Goal: Task Accomplishment & Management: Manage account settings

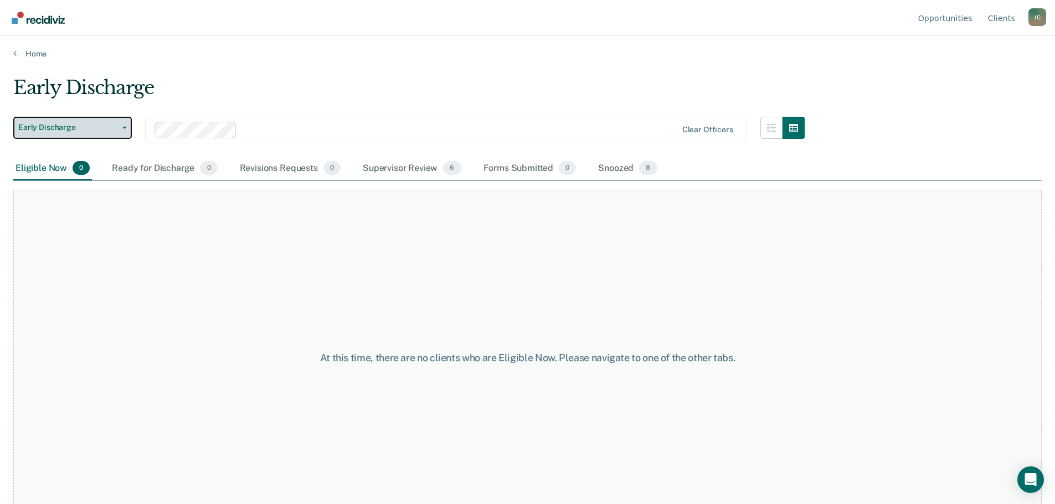
click at [118, 127] on span "button" at bounding box center [122, 128] width 9 height 2
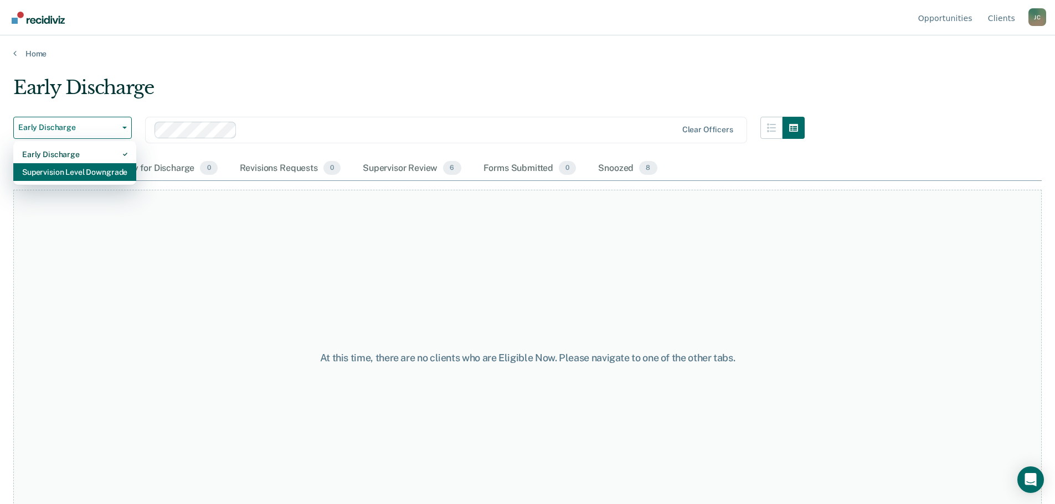
click at [105, 168] on div "Supervision Level Downgrade" at bounding box center [74, 172] width 105 height 18
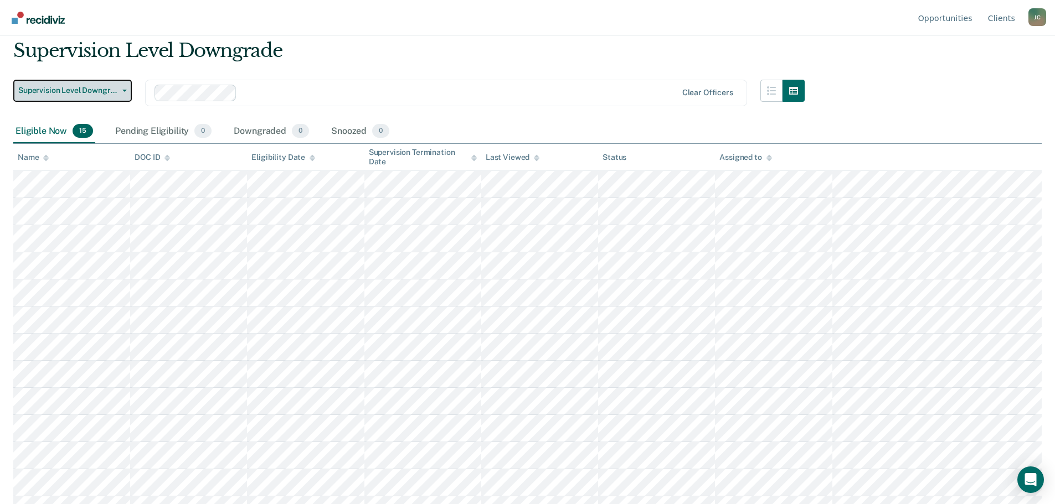
scroll to position [111, 0]
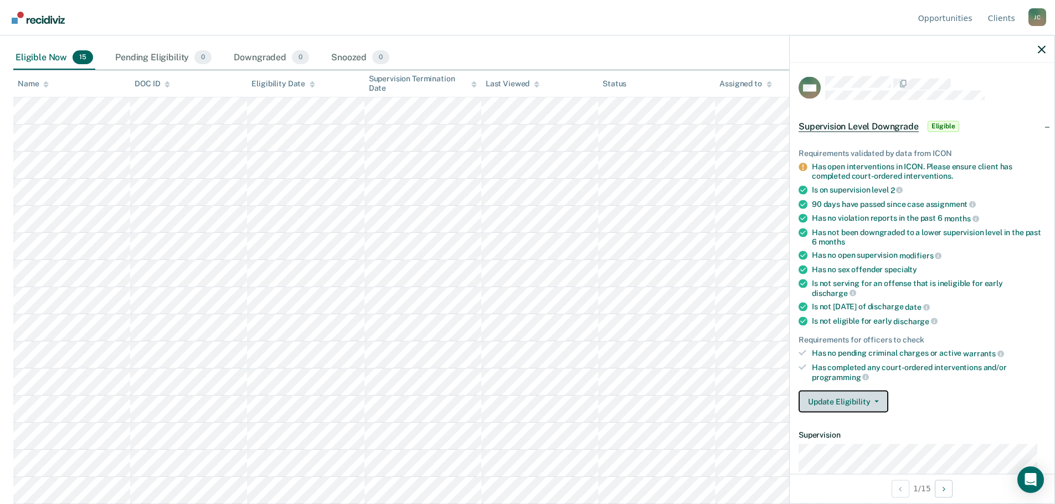
click at [853, 401] on button "Update Eligibility" at bounding box center [843, 402] width 90 height 22
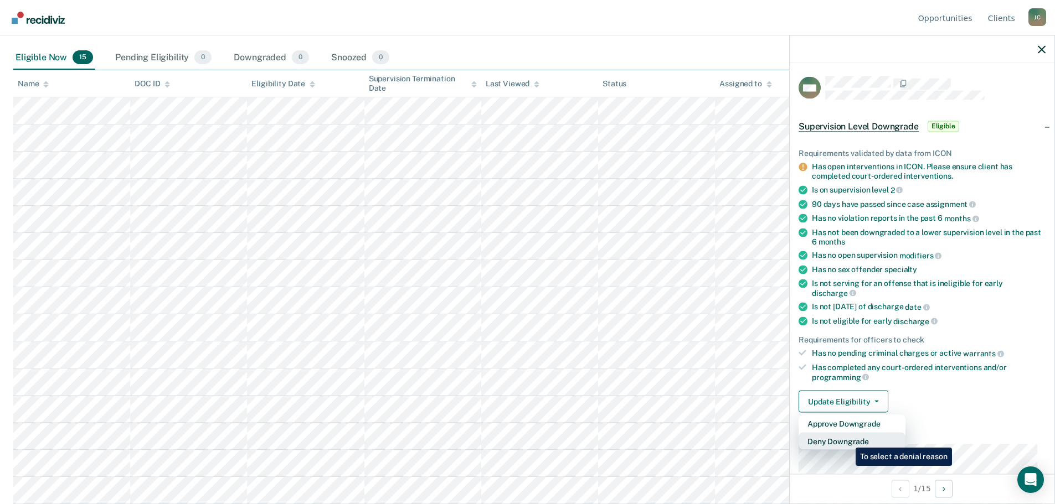
click at [847, 440] on button "Deny Downgrade" at bounding box center [851, 442] width 107 height 18
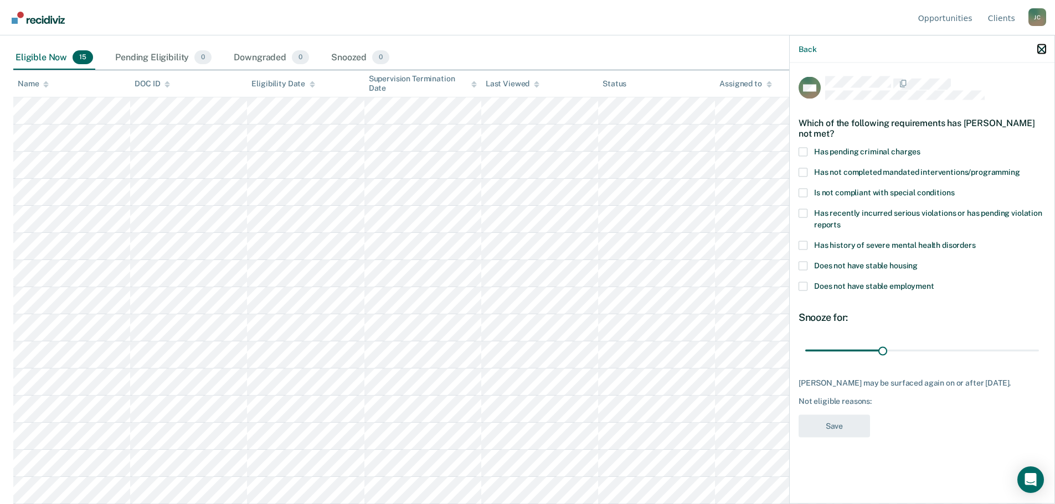
click at [1039, 51] on icon "button" at bounding box center [1042, 49] width 8 height 8
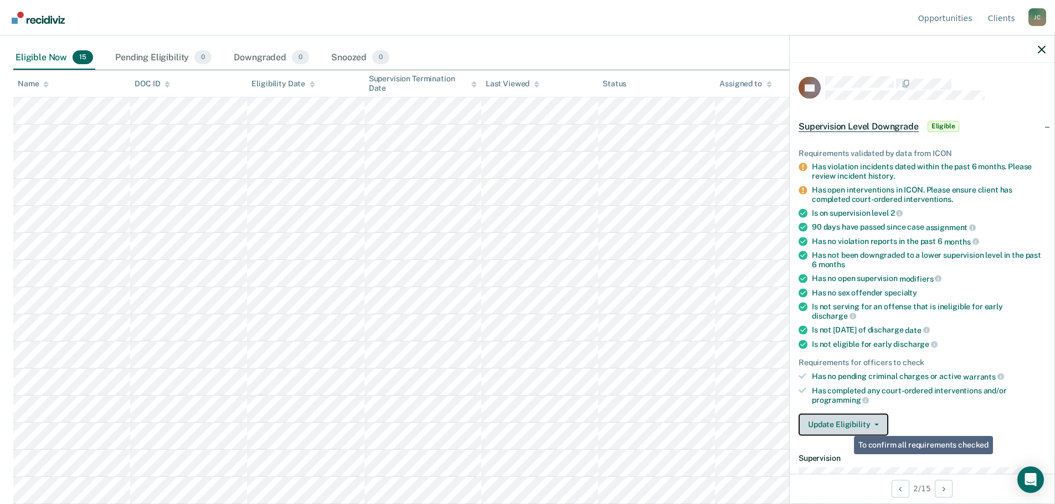
click at [853, 425] on button "Update Eligibility" at bounding box center [843, 425] width 90 height 22
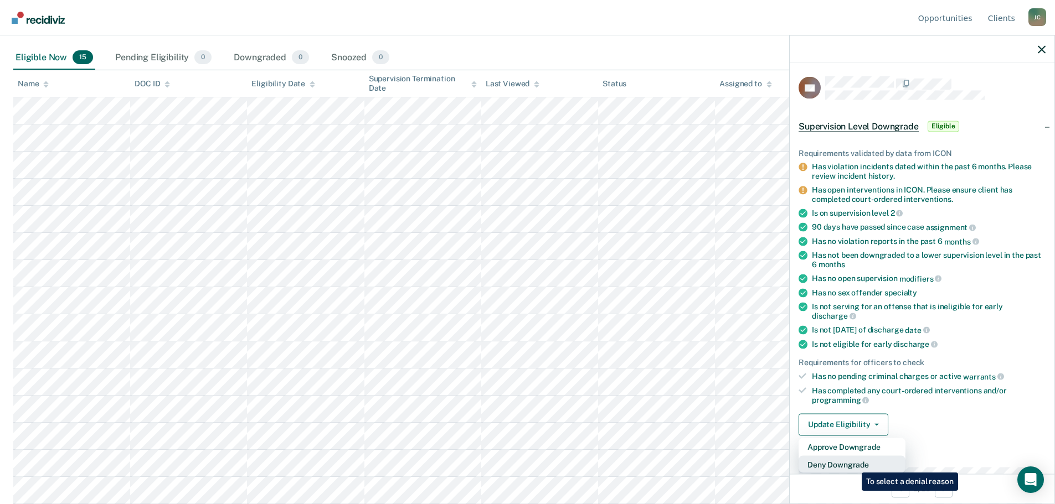
click at [853, 465] on button "Deny Downgrade" at bounding box center [851, 465] width 107 height 18
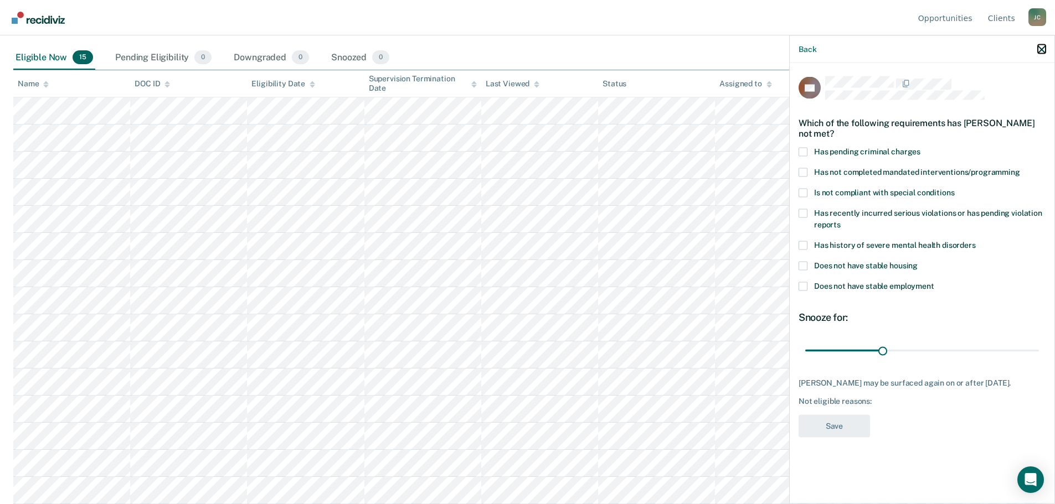
click at [1039, 47] on icon "button" at bounding box center [1042, 49] width 8 height 8
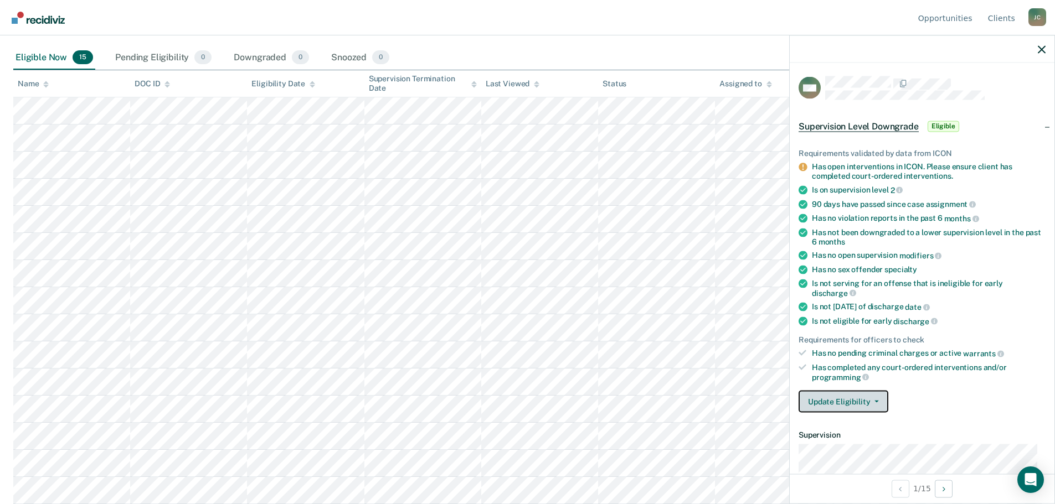
click at [870, 401] on span "button" at bounding box center [874, 402] width 9 height 2
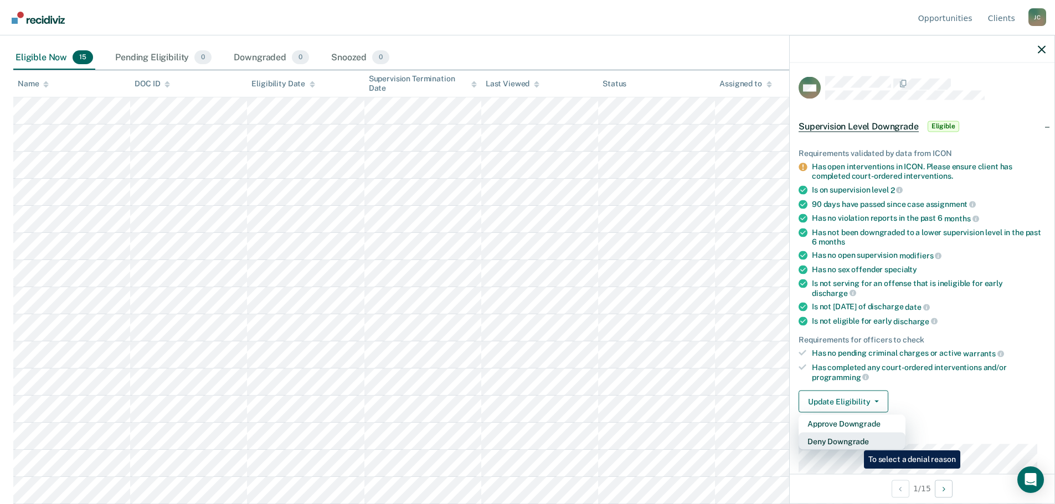
click at [855, 442] on button "Deny Downgrade" at bounding box center [851, 442] width 107 height 18
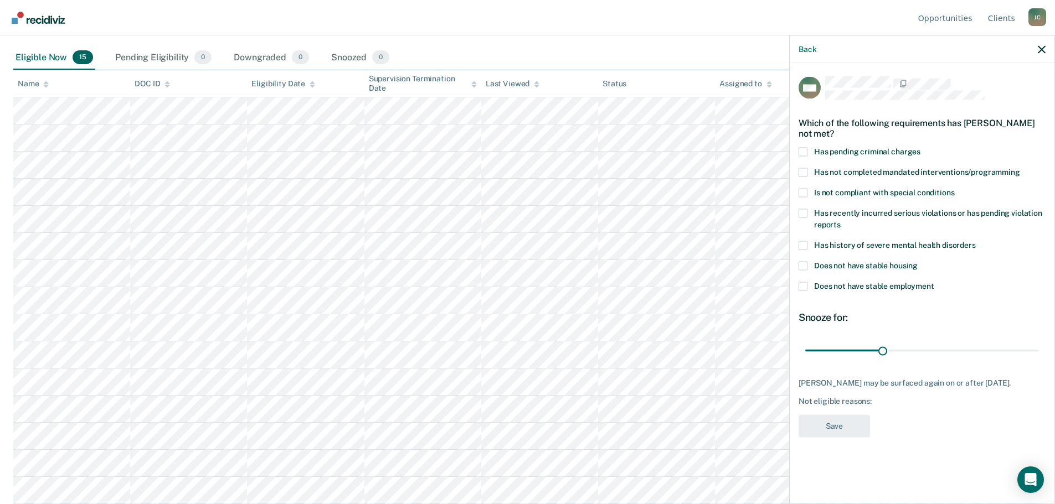
click at [807, 245] on span at bounding box center [802, 245] width 9 height 9
click at [976, 241] on input "Has history of severe mental health disorders" at bounding box center [976, 241] width 0 height 0
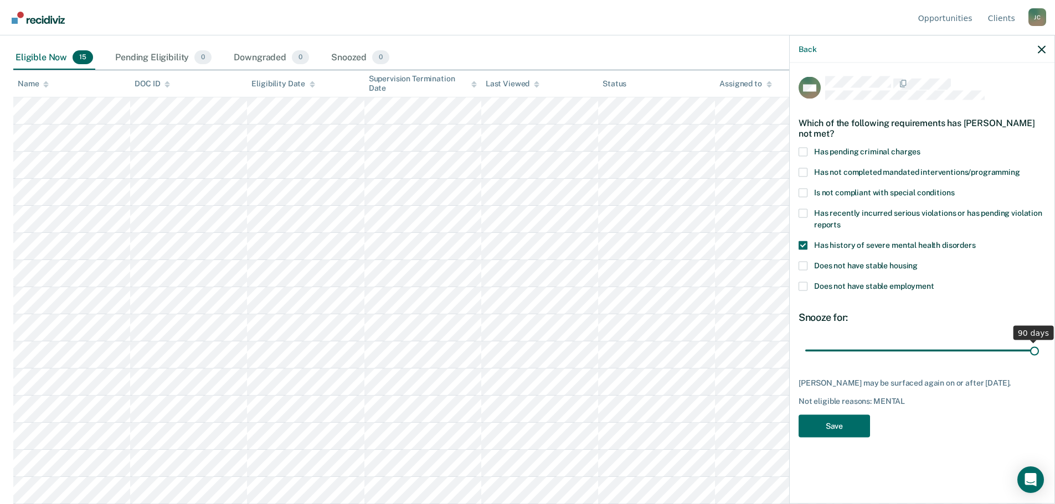
drag, startPoint x: 883, startPoint y: 351, endPoint x: 1052, endPoint y: 357, distance: 169.6
type input "90"
click at [1039, 357] on input "range" at bounding box center [922, 350] width 234 height 19
click at [834, 421] on button "Save" at bounding box center [833, 426] width 71 height 23
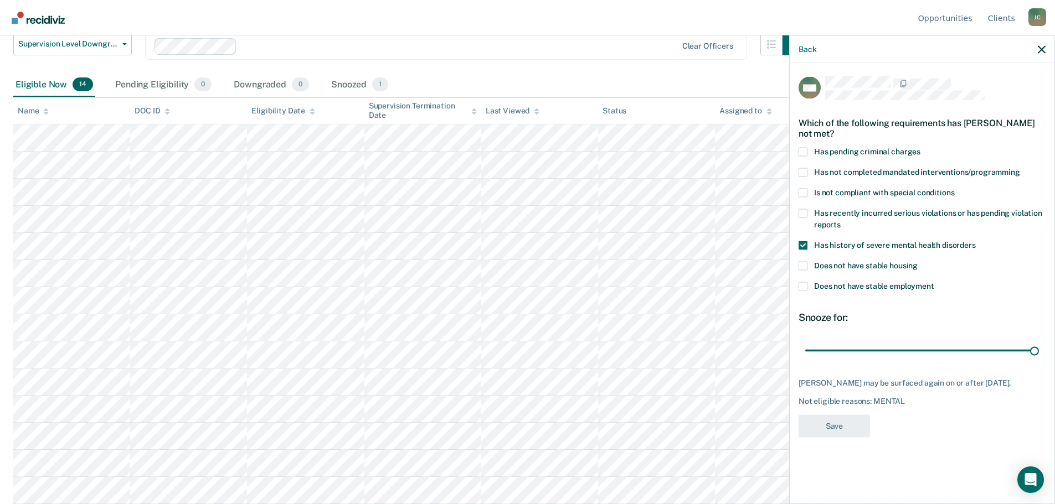
scroll to position [84, 0]
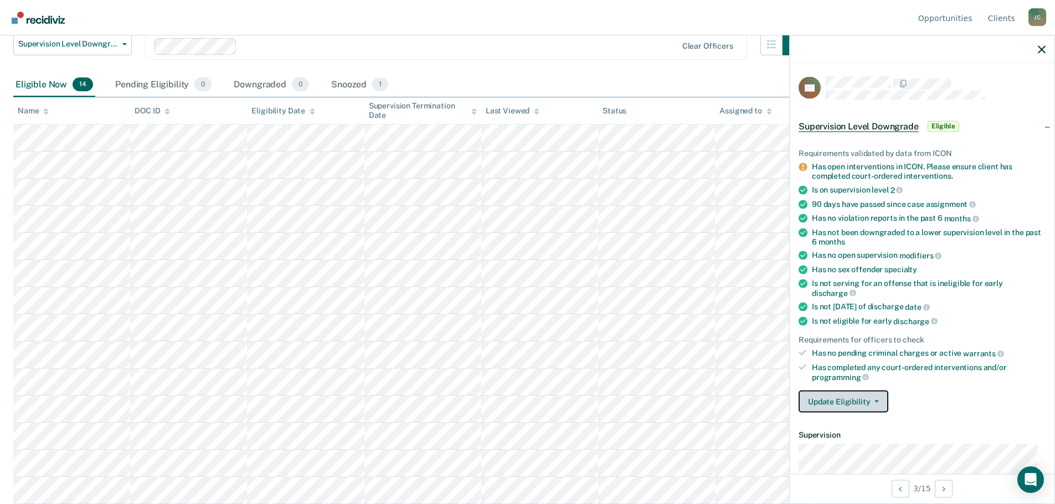
click at [852, 401] on button "Update Eligibility" at bounding box center [843, 402] width 90 height 22
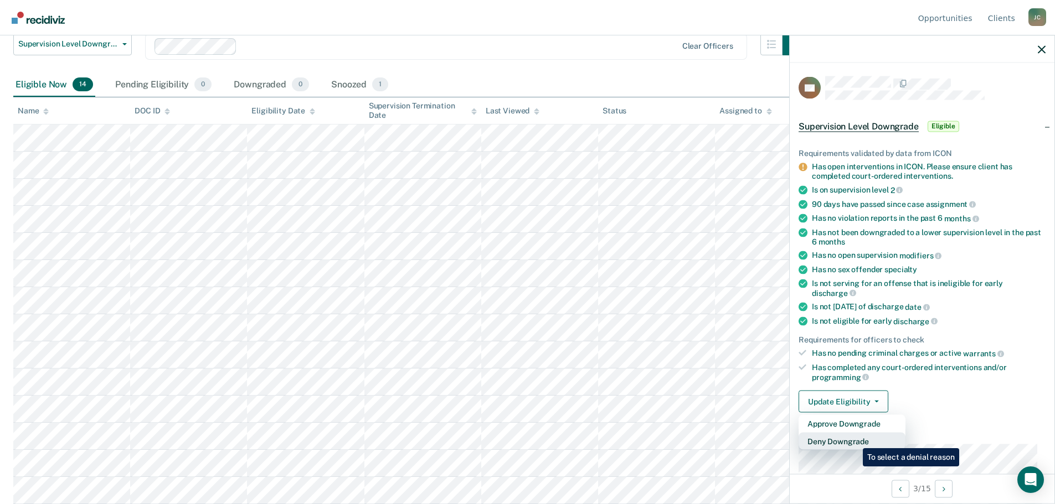
click at [854, 440] on button "Deny Downgrade" at bounding box center [851, 442] width 107 height 18
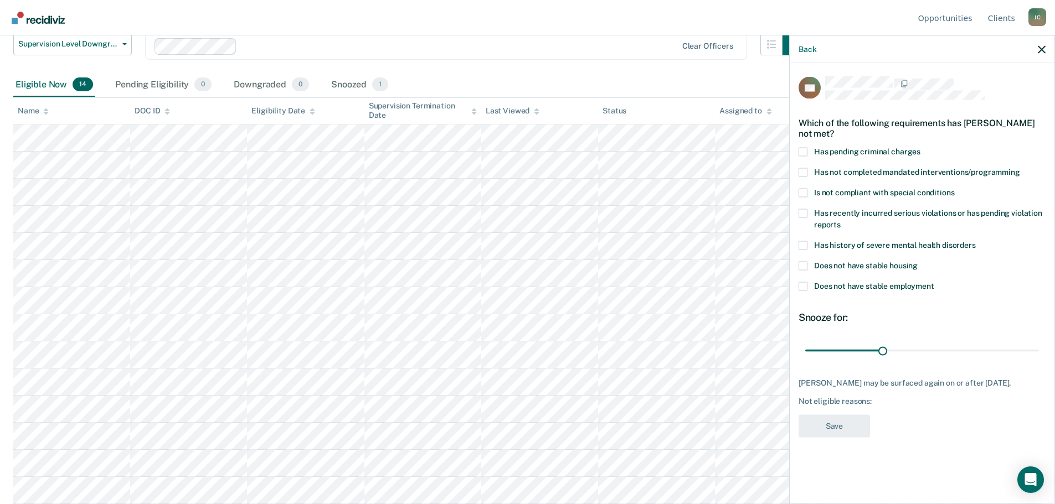
click at [803, 244] on span at bounding box center [802, 245] width 9 height 9
click at [976, 241] on input "Has history of severe mental health disorders" at bounding box center [976, 241] width 0 height 0
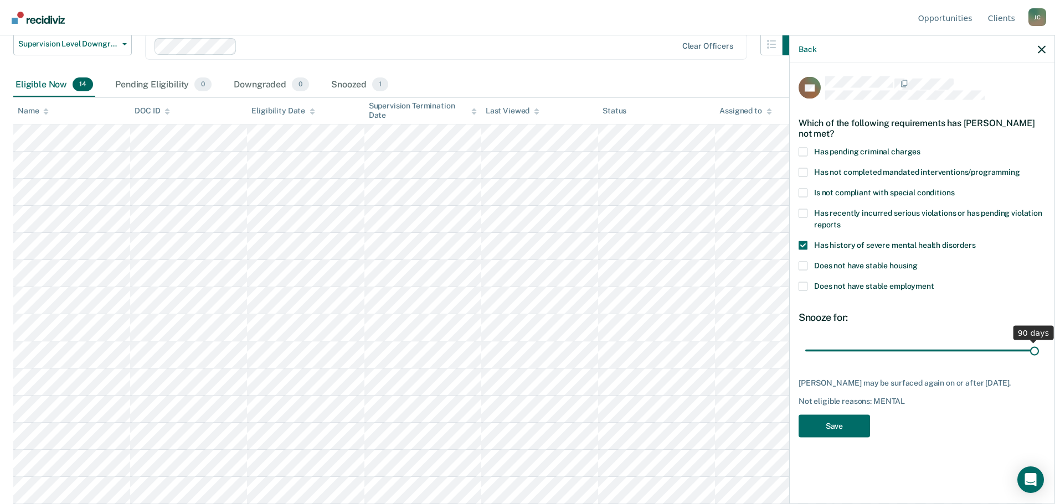
drag, startPoint x: 882, startPoint y: 348, endPoint x: 1034, endPoint y: 354, distance: 152.4
type input "90"
click at [1034, 354] on input "range" at bounding box center [922, 350] width 234 height 19
click at [852, 428] on button "Save" at bounding box center [833, 426] width 71 height 23
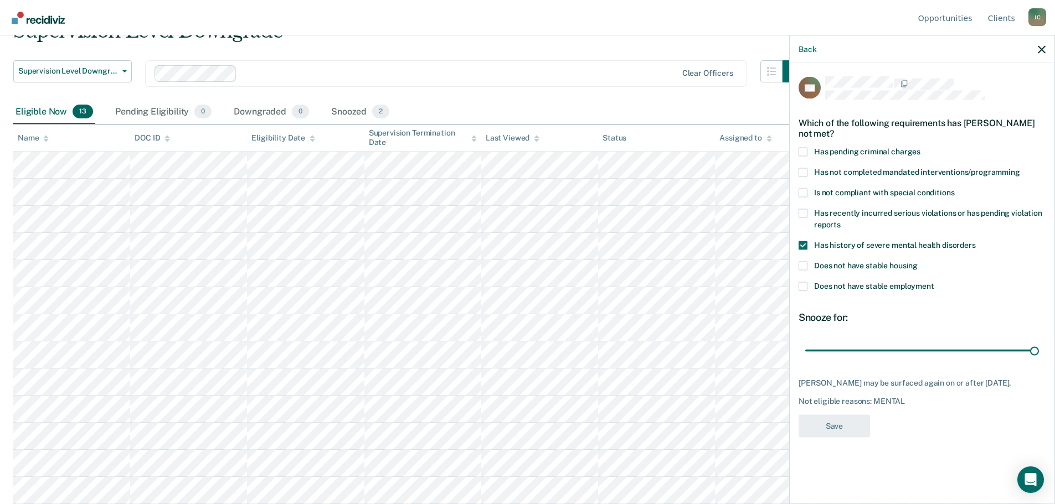
scroll to position [56, 0]
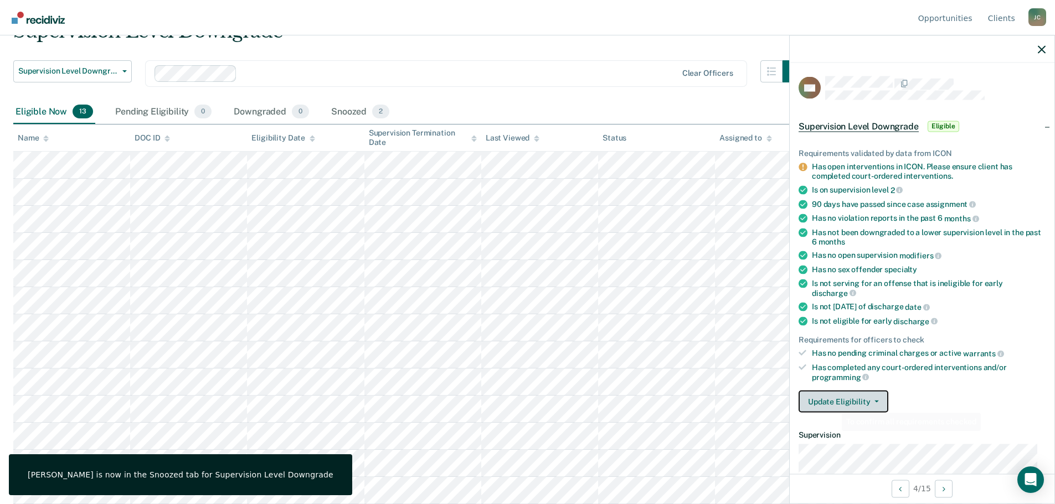
click at [834, 404] on button "Update Eligibility" at bounding box center [843, 402] width 90 height 22
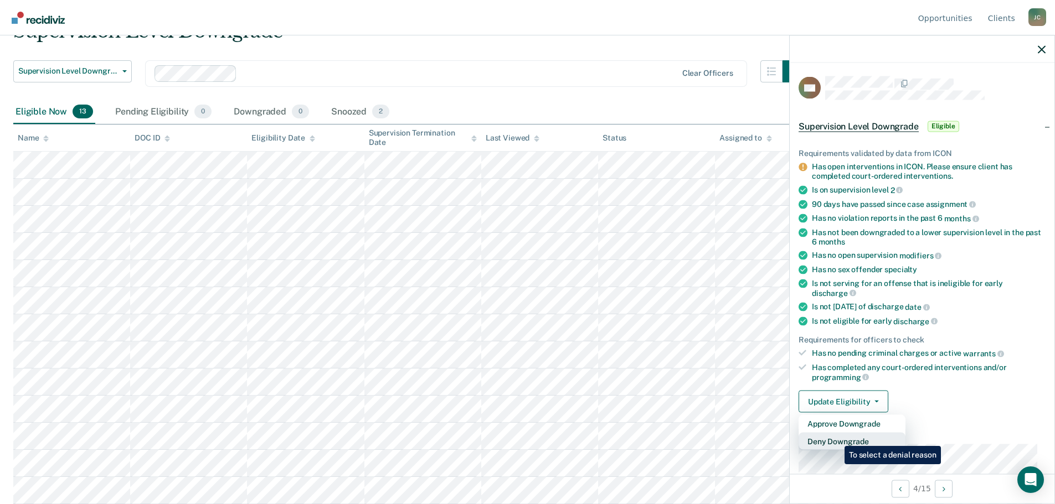
click at [836, 438] on button "Deny Downgrade" at bounding box center [851, 442] width 107 height 18
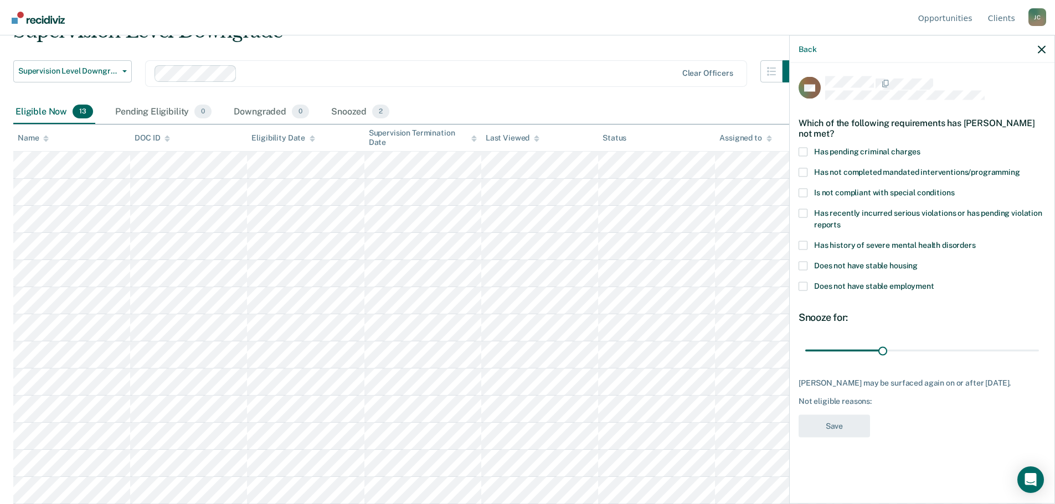
click at [801, 241] on span at bounding box center [802, 245] width 9 height 9
click at [976, 241] on input "Has history of severe mental health disorders" at bounding box center [976, 241] width 0 height 0
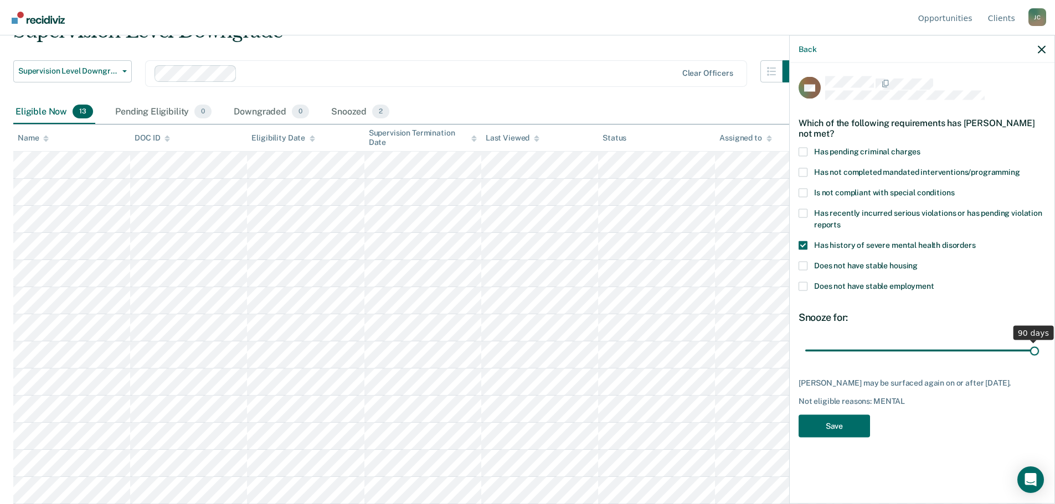
drag, startPoint x: 883, startPoint y: 338, endPoint x: 1037, endPoint y: 339, distance: 153.9
type input "90"
click at [1037, 341] on input "range" at bounding box center [922, 350] width 234 height 19
click at [835, 418] on button "Save" at bounding box center [833, 426] width 71 height 23
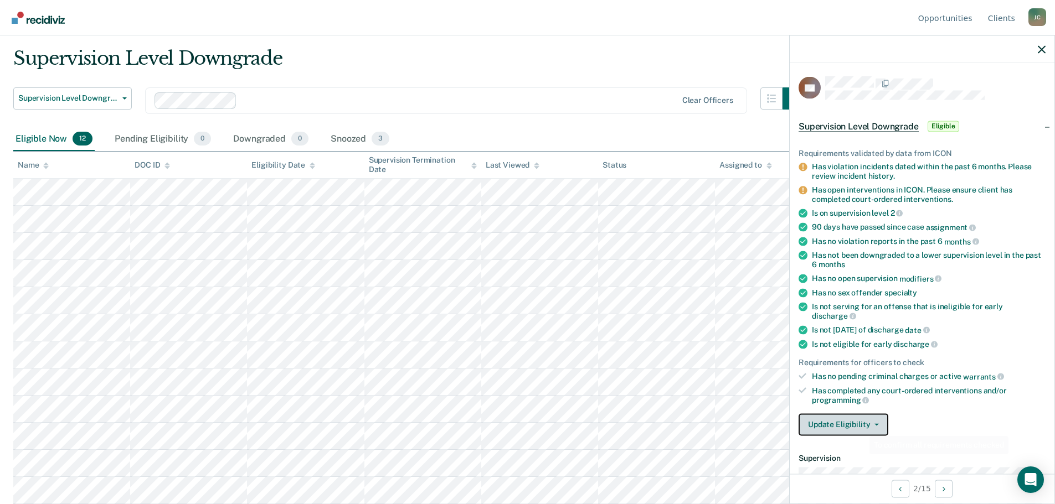
click at [859, 426] on button "Update Eligibility" at bounding box center [843, 425] width 90 height 22
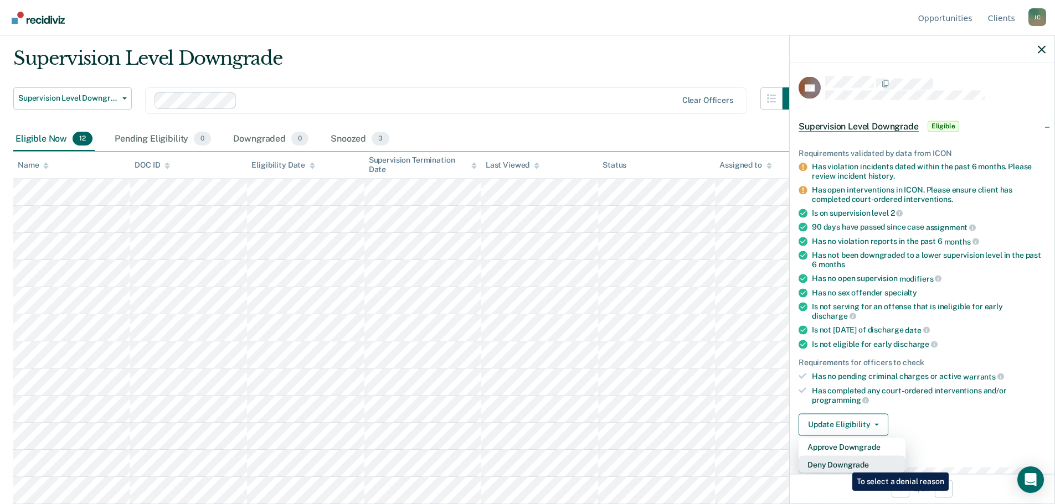
click at [844, 465] on button "Deny Downgrade" at bounding box center [851, 465] width 107 height 18
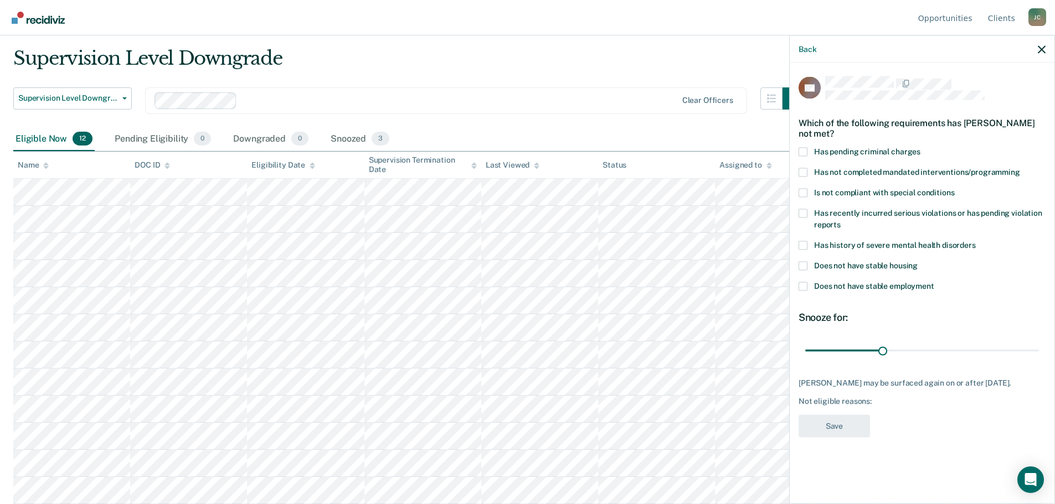
click at [1037, 48] on div "Back" at bounding box center [922, 49] width 265 height 28
click at [1042, 50] on icon "button" at bounding box center [1042, 49] width 8 height 8
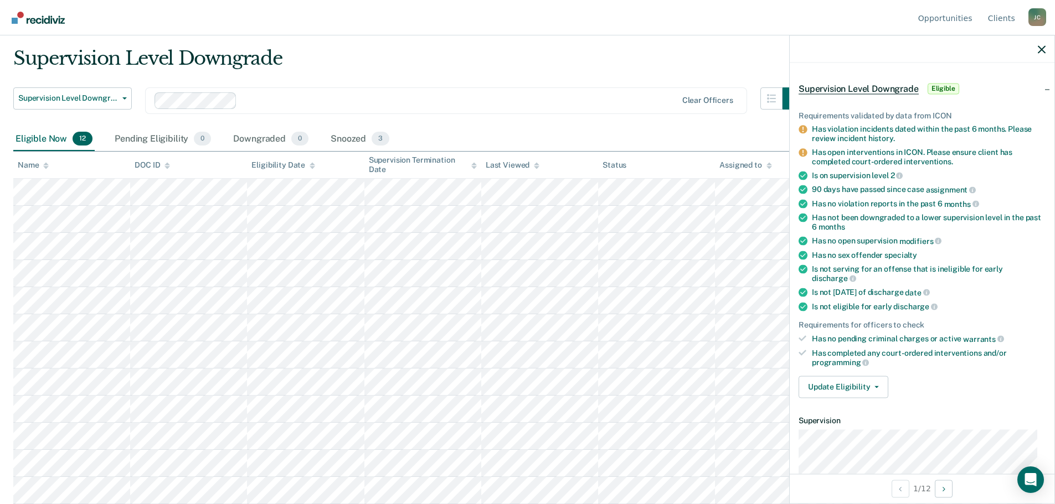
scroll to position [166, 0]
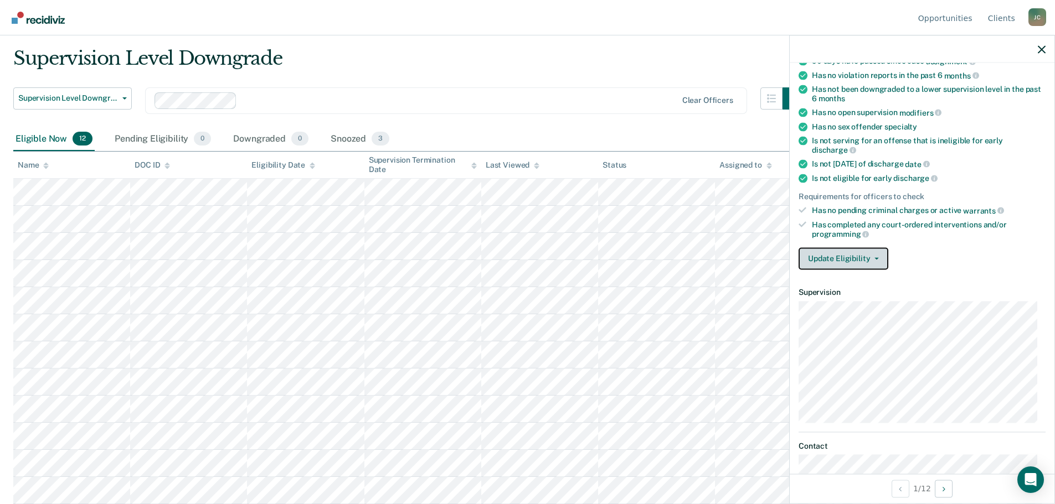
click at [872, 255] on button "Update Eligibility" at bounding box center [843, 259] width 90 height 22
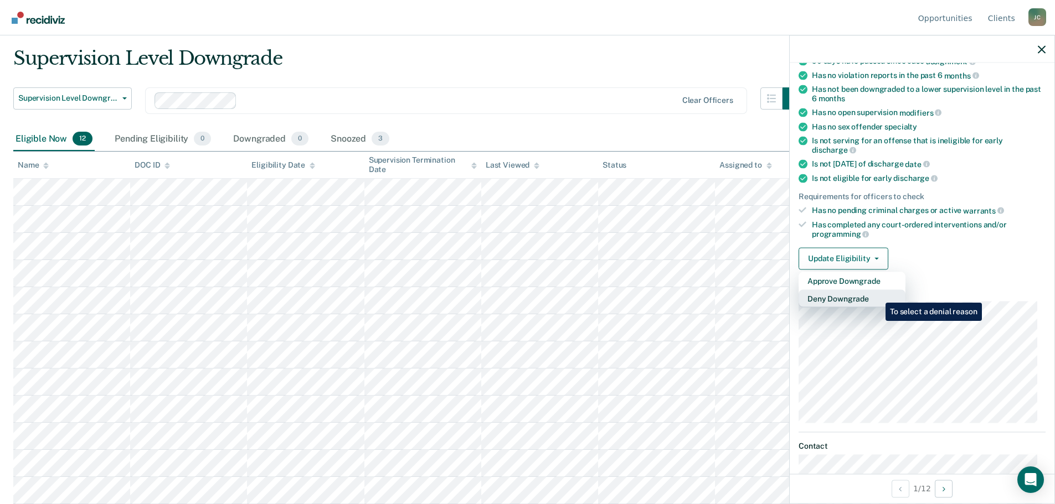
click at [877, 295] on button "Deny Downgrade" at bounding box center [851, 299] width 107 height 18
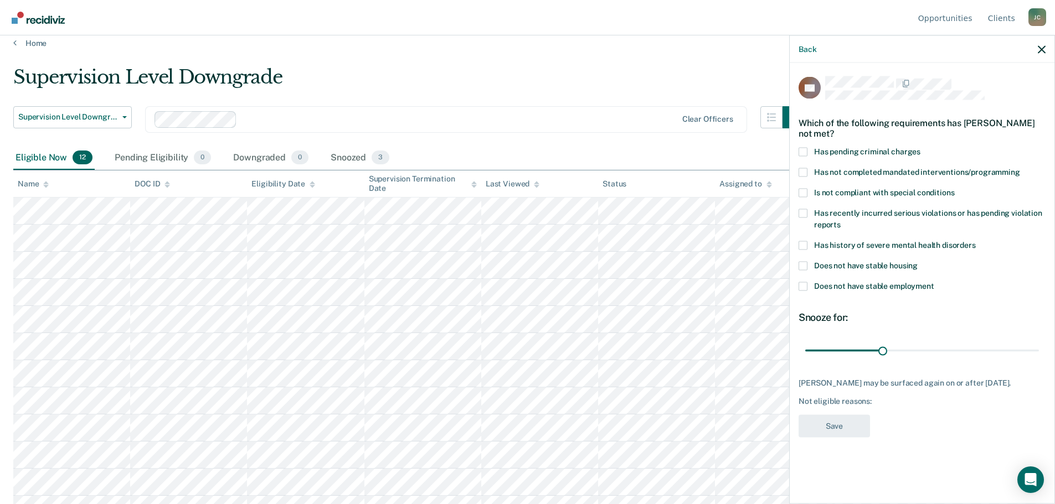
scroll to position [0, 0]
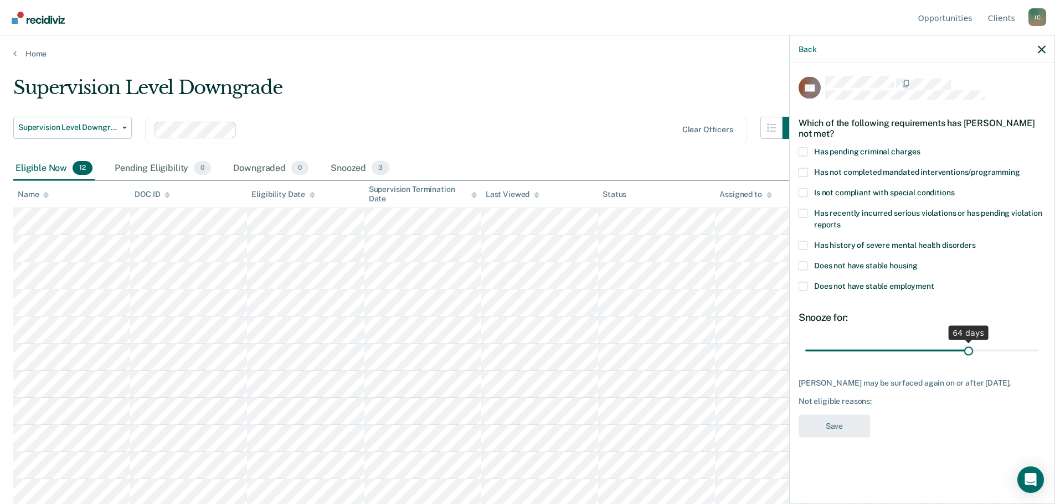
drag, startPoint x: 883, startPoint y: 348, endPoint x: 968, endPoint y: 355, distance: 86.1
click at [968, 355] on input "range" at bounding box center [922, 350] width 234 height 19
drag, startPoint x: 968, startPoint y: 353, endPoint x: 854, endPoint y: 348, distance: 114.2
type input "20"
click at [858, 354] on input "range" at bounding box center [922, 350] width 234 height 19
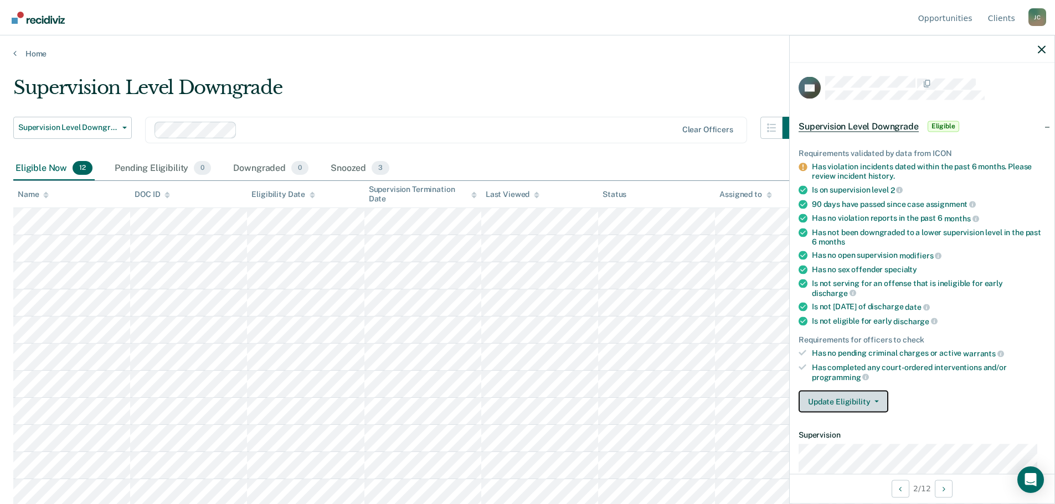
click at [811, 399] on button "Update Eligibility" at bounding box center [843, 402] width 90 height 22
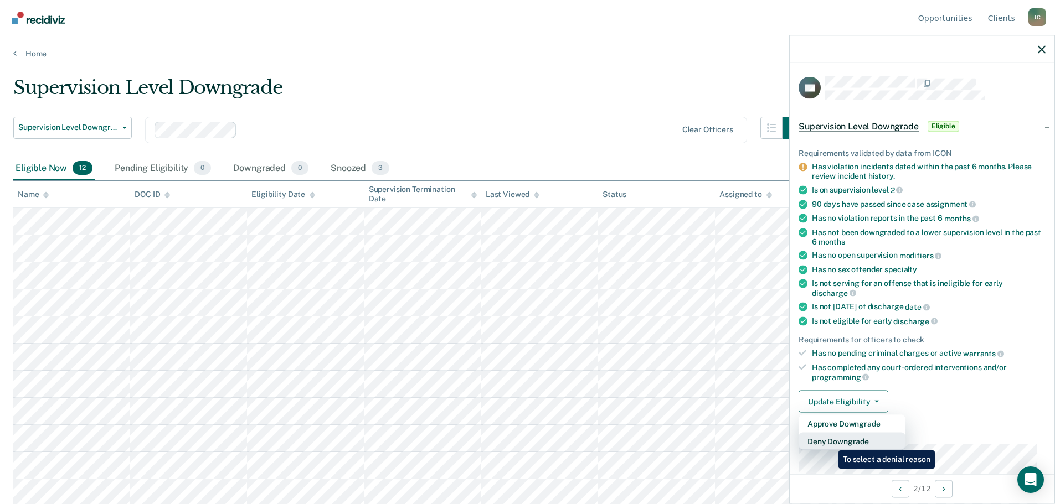
click at [830, 442] on button "Deny Downgrade" at bounding box center [851, 442] width 107 height 18
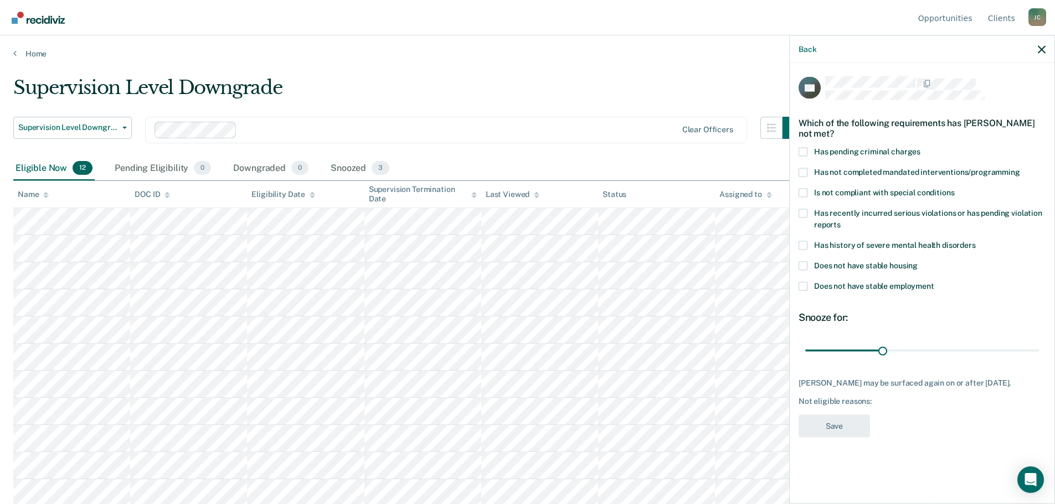
click at [803, 245] on span at bounding box center [802, 245] width 9 height 9
click at [976, 241] on input "Has history of severe mental health disorders" at bounding box center [976, 241] width 0 height 0
click at [1040, 49] on icon "button" at bounding box center [1042, 49] width 8 height 8
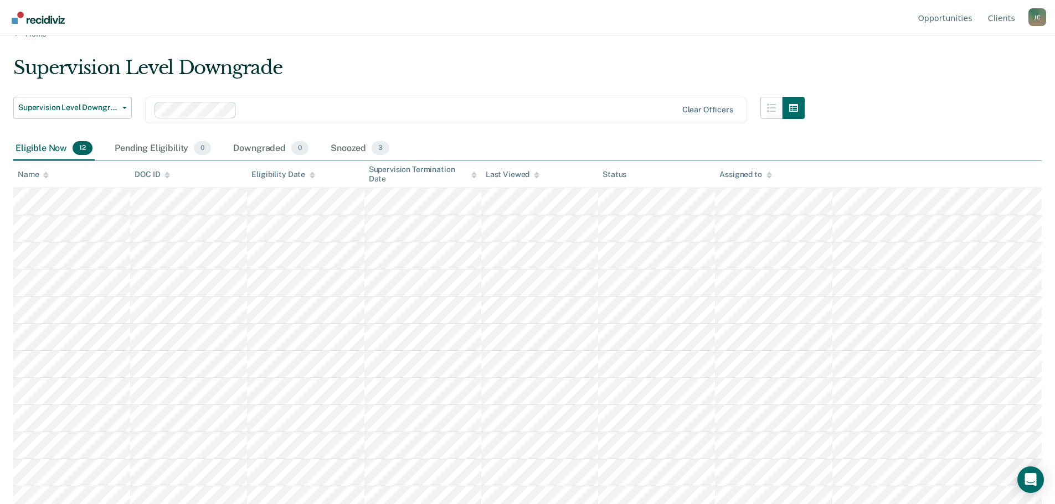
scroll to position [29, 0]
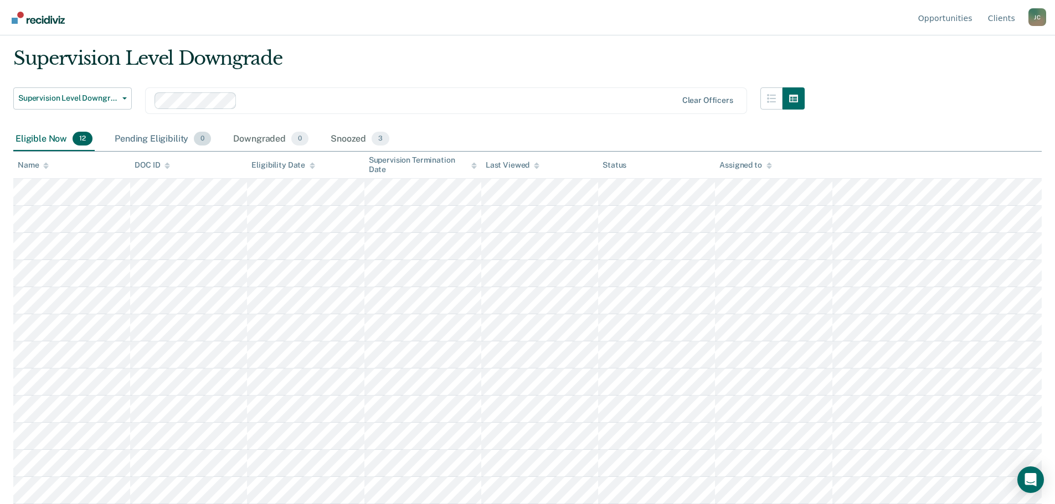
click at [156, 137] on div "Pending Eligibility 0" at bounding box center [162, 139] width 101 height 24
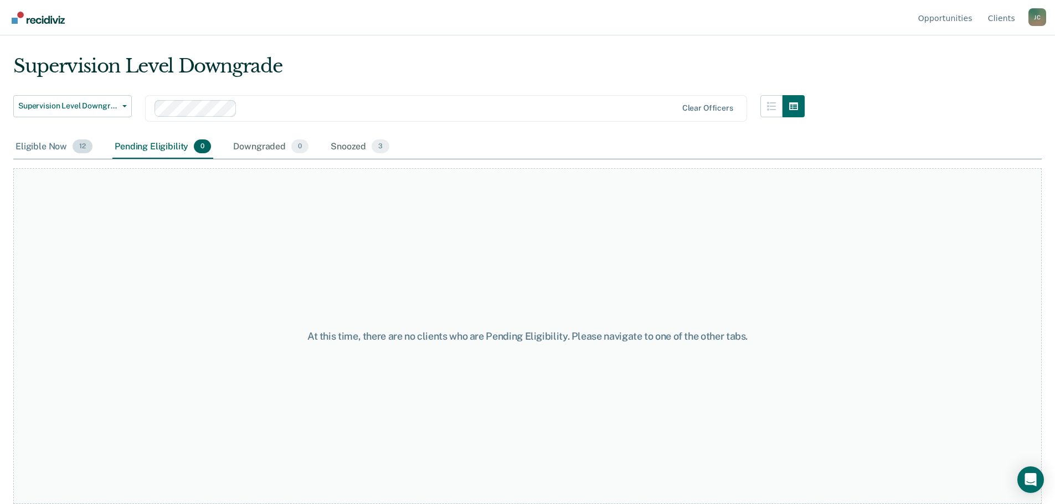
click at [36, 147] on div "Eligible Now 12" at bounding box center [53, 147] width 81 height 24
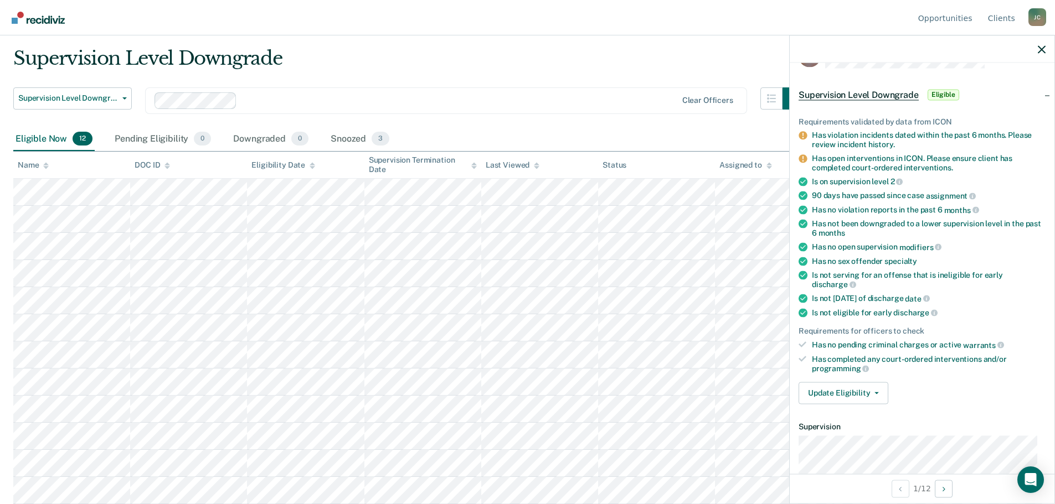
scroll to position [0, 0]
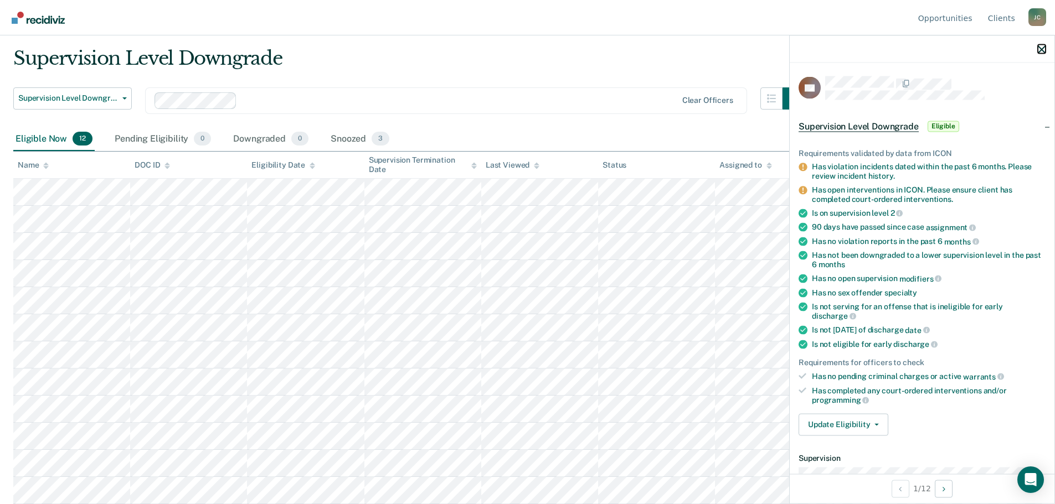
click at [1038, 47] on icon "button" at bounding box center [1042, 49] width 8 height 8
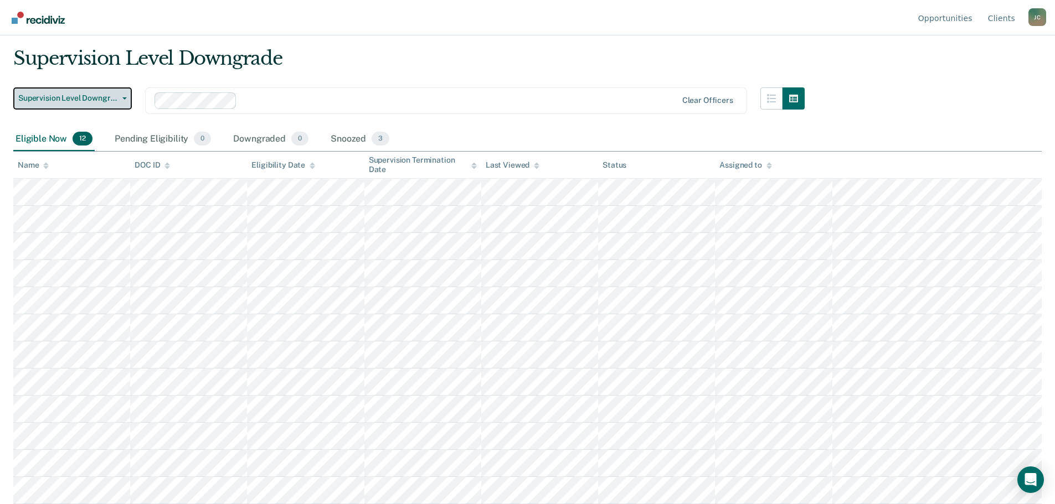
click at [115, 97] on span "Supervision Level Downgrade" at bounding box center [68, 98] width 100 height 9
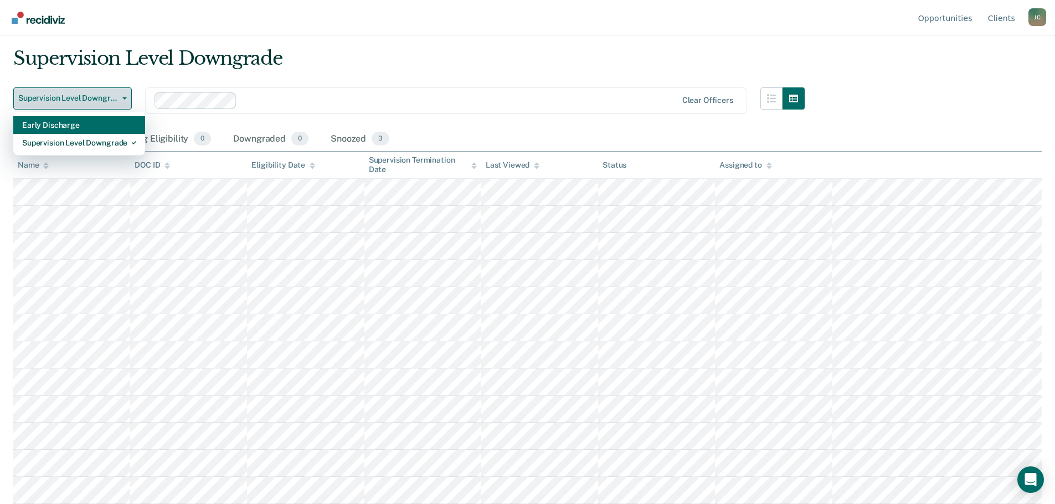
click at [98, 128] on div "Early Discharge" at bounding box center [79, 125] width 114 height 18
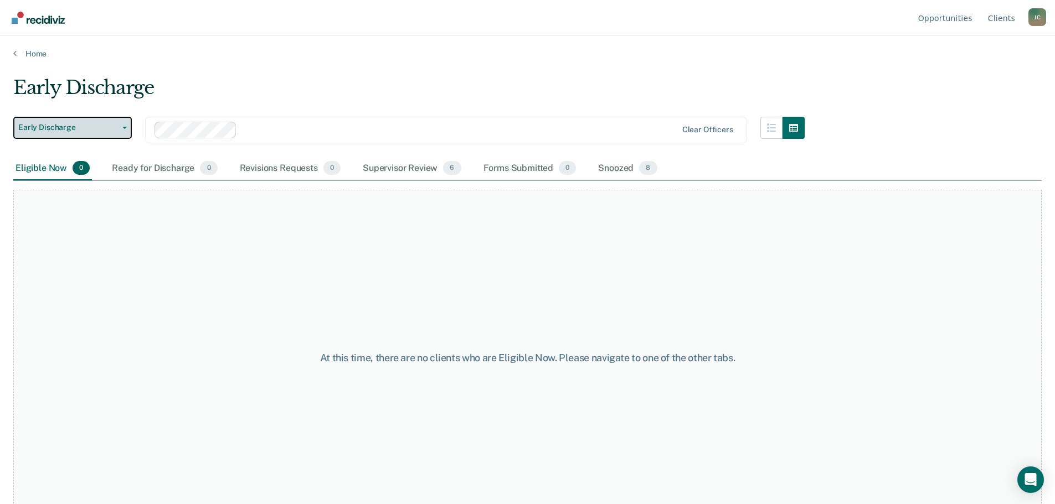
click at [123, 127] on icon "button" at bounding box center [124, 128] width 4 height 2
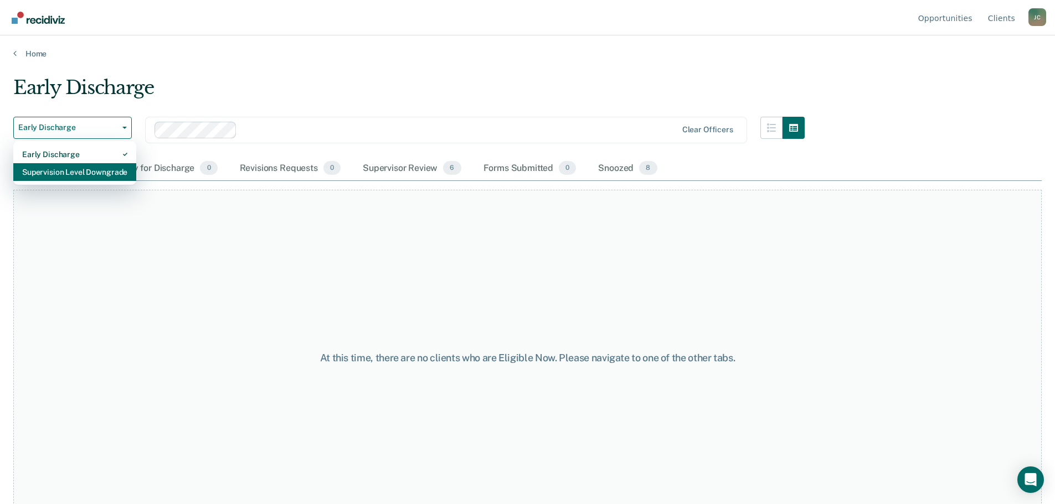
click at [92, 170] on div "Supervision Level Downgrade" at bounding box center [74, 172] width 105 height 18
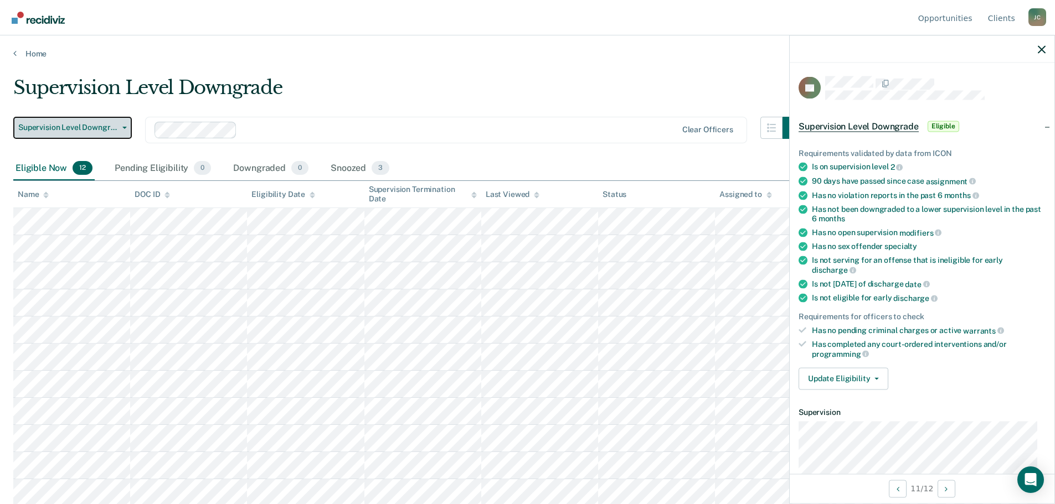
click at [126, 130] on button "Supervision Level Downgrade" at bounding box center [72, 128] width 118 height 22
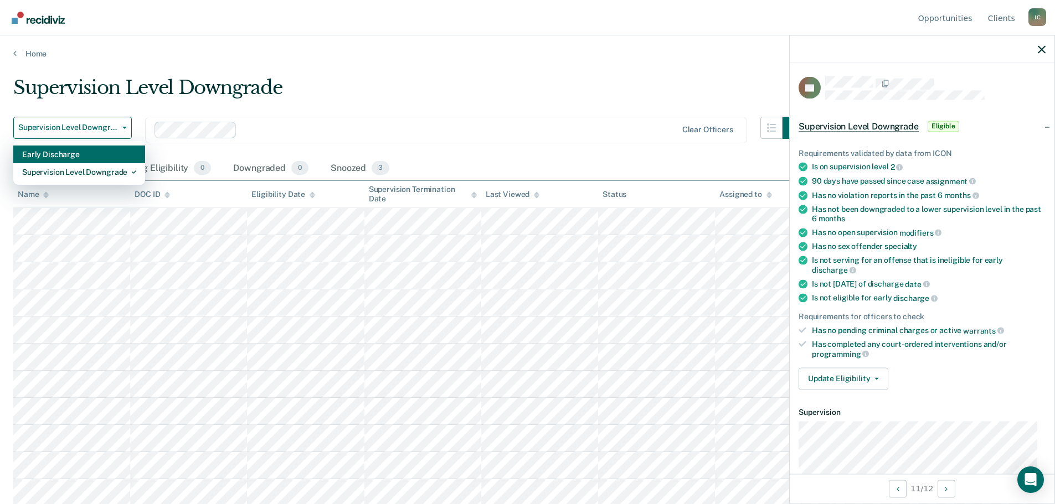
click at [90, 157] on div "Early Discharge" at bounding box center [79, 155] width 114 height 18
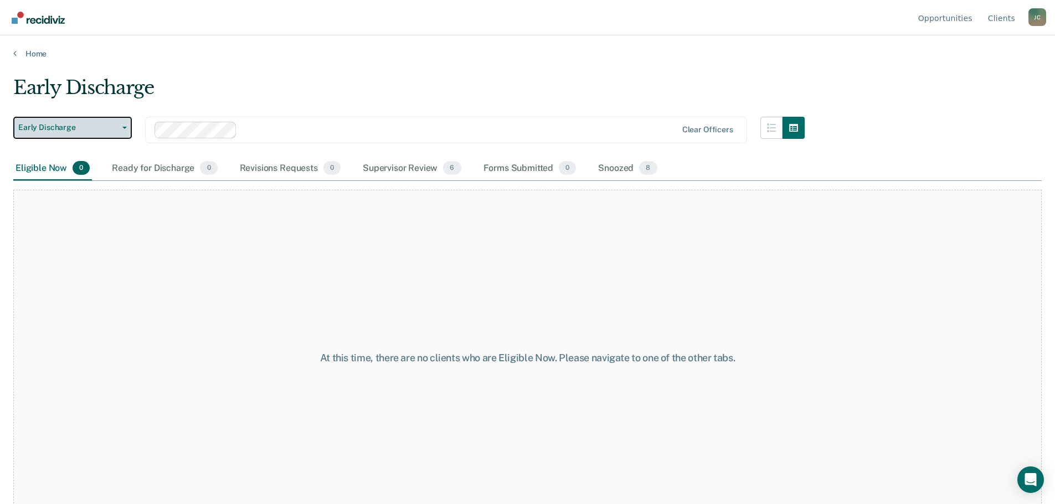
click at [113, 127] on span "Early Discharge" at bounding box center [68, 127] width 100 height 9
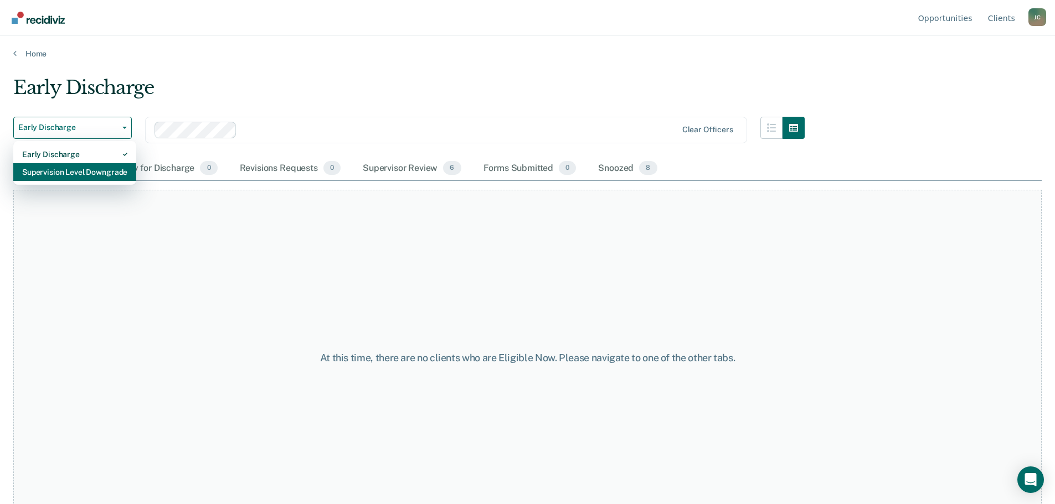
click at [104, 171] on div "Supervision Level Downgrade" at bounding box center [74, 172] width 105 height 18
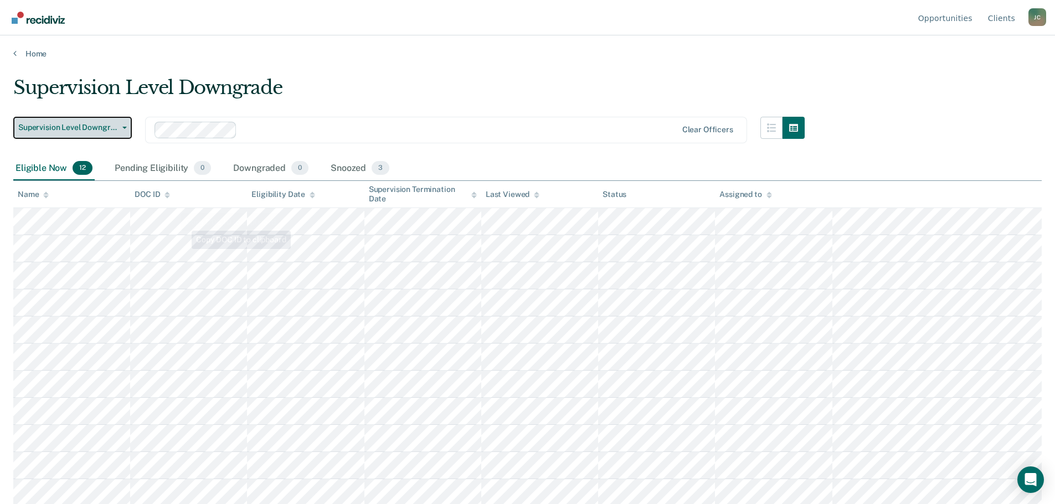
scroll to position [29, 0]
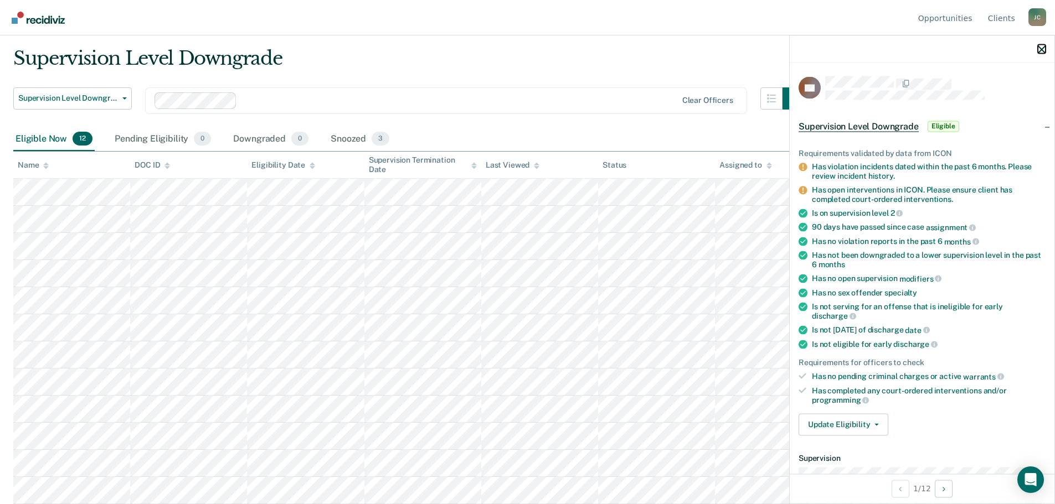
click at [1038, 46] on icon "button" at bounding box center [1042, 49] width 8 height 8
click at [867, 426] on button "Update Eligibility" at bounding box center [843, 425] width 90 height 22
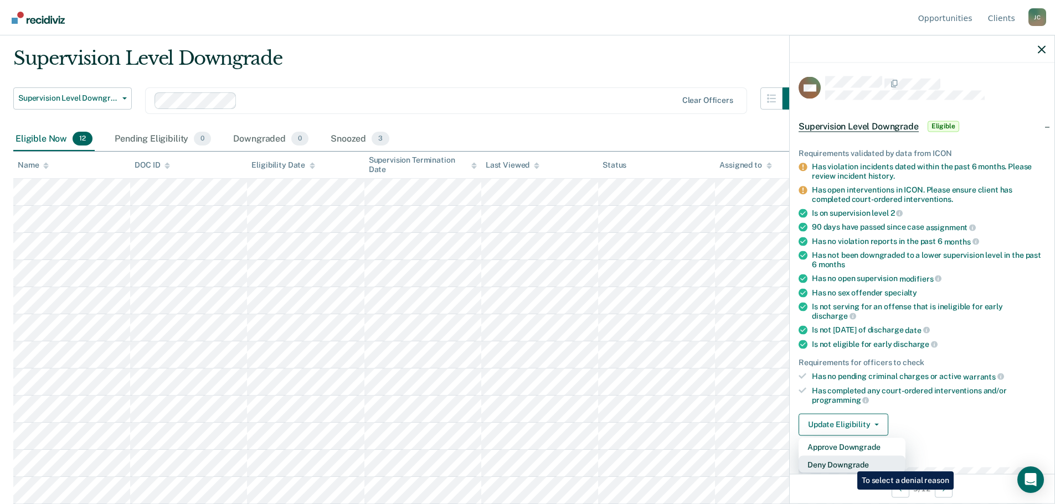
click at [849, 463] on button "Deny Downgrade" at bounding box center [851, 465] width 107 height 18
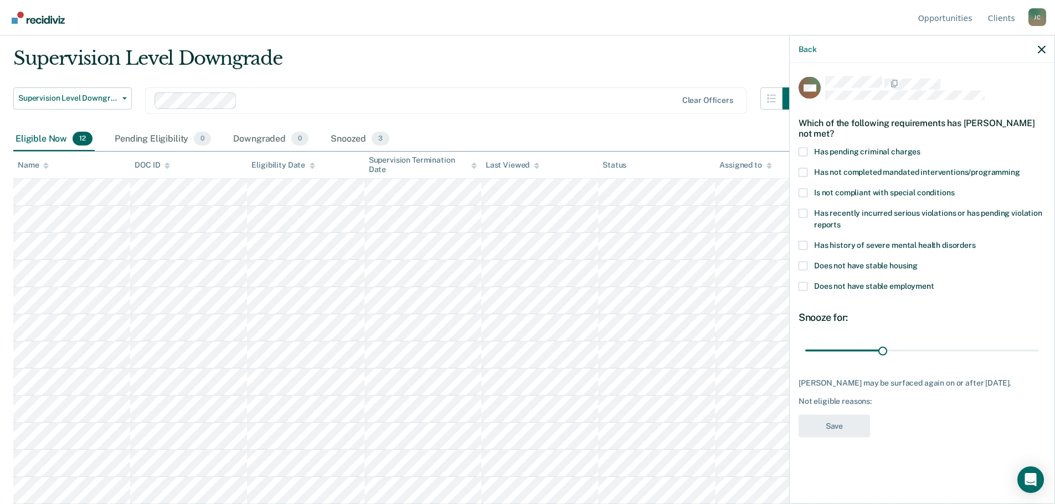
click at [802, 195] on span at bounding box center [802, 192] width 9 height 9
click at [954, 188] on input "Is not compliant with special conditions" at bounding box center [954, 188] width 0 height 0
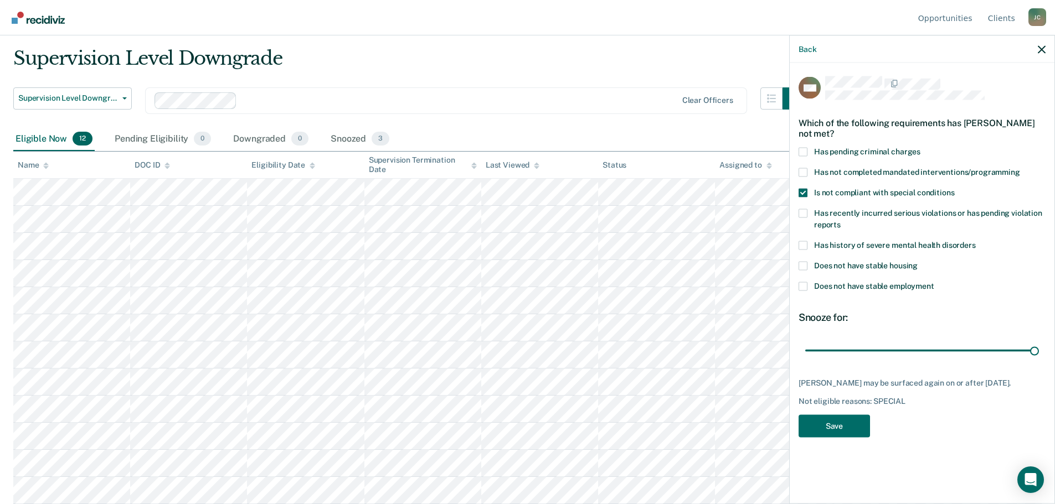
drag, startPoint x: 882, startPoint y: 352, endPoint x: 1045, endPoint y: 359, distance: 163.5
type input "90"
click at [1039, 358] on input "range" at bounding box center [922, 350] width 234 height 19
click at [846, 429] on button "Save" at bounding box center [833, 426] width 71 height 23
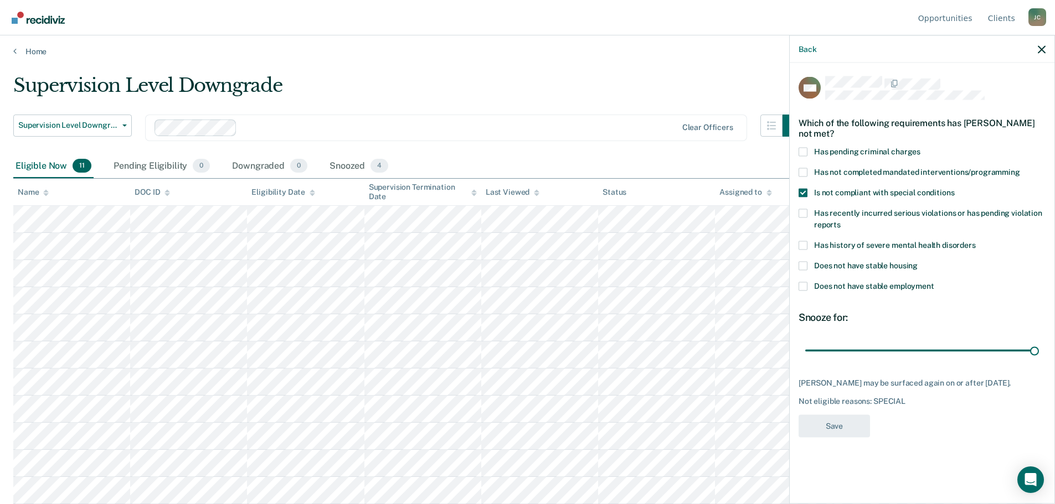
scroll to position [2, 0]
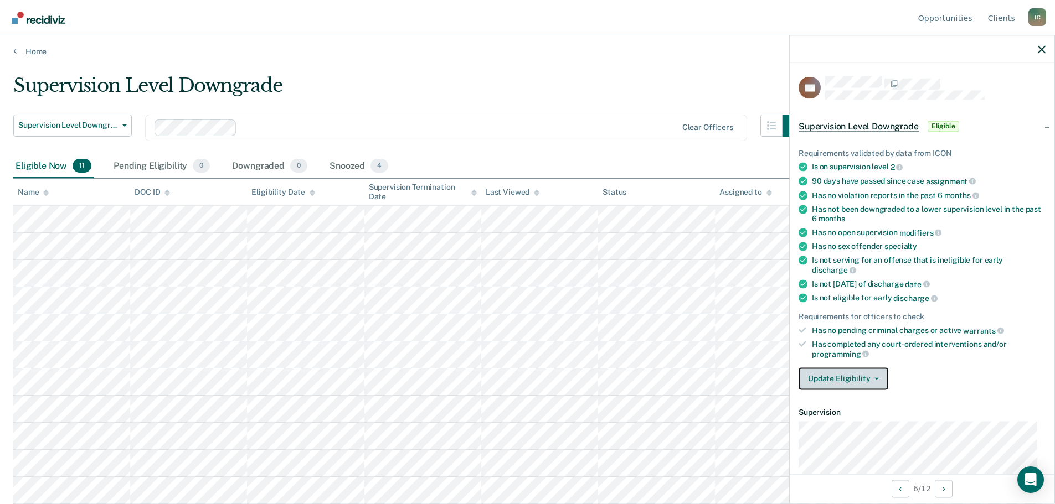
click at [865, 378] on button "Update Eligibility" at bounding box center [843, 379] width 90 height 22
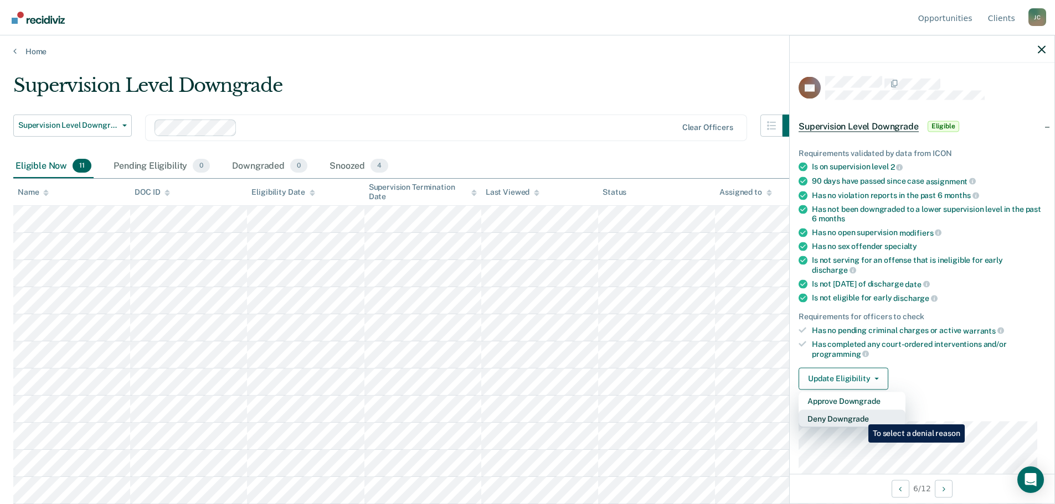
click at [860, 416] on button "Deny Downgrade" at bounding box center [851, 419] width 107 height 18
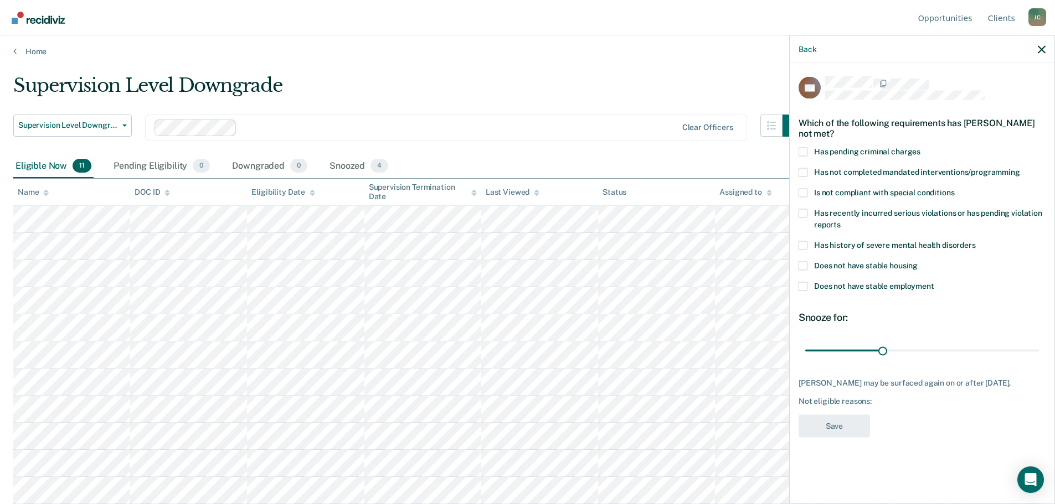
click at [802, 188] on span at bounding box center [802, 192] width 9 height 9
click at [954, 188] on input "Is not compliant with special conditions" at bounding box center [954, 188] width 0 height 0
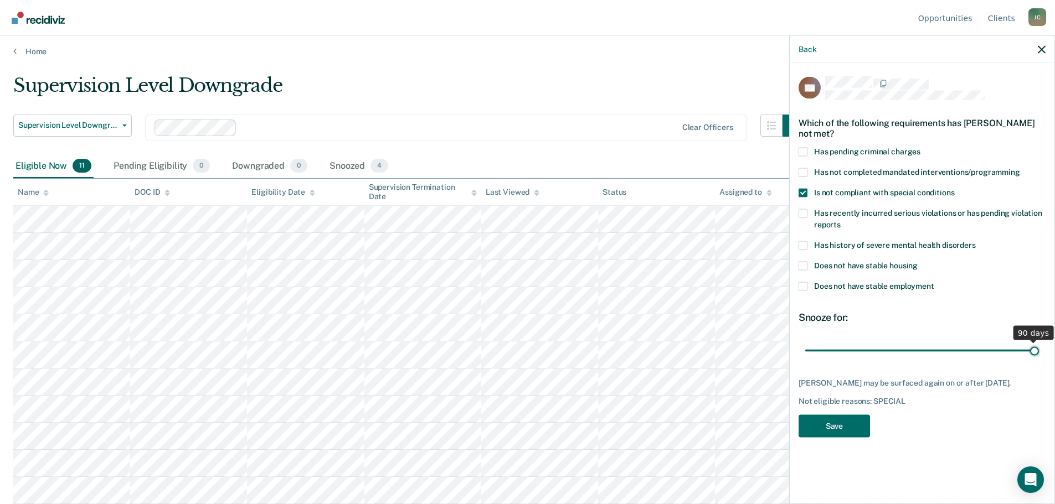
drag, startPoint x: 883, startPoint y: 341, endPoint x: 1034, endPoint y: 335, distance: 151.8
type input "90"
click at [1034, 341] on input "range" at bounding box center [922, 350] width 234 height 19
click at [848, 416] on button "Save" at bounding box center [833, 426] width 71 height 23
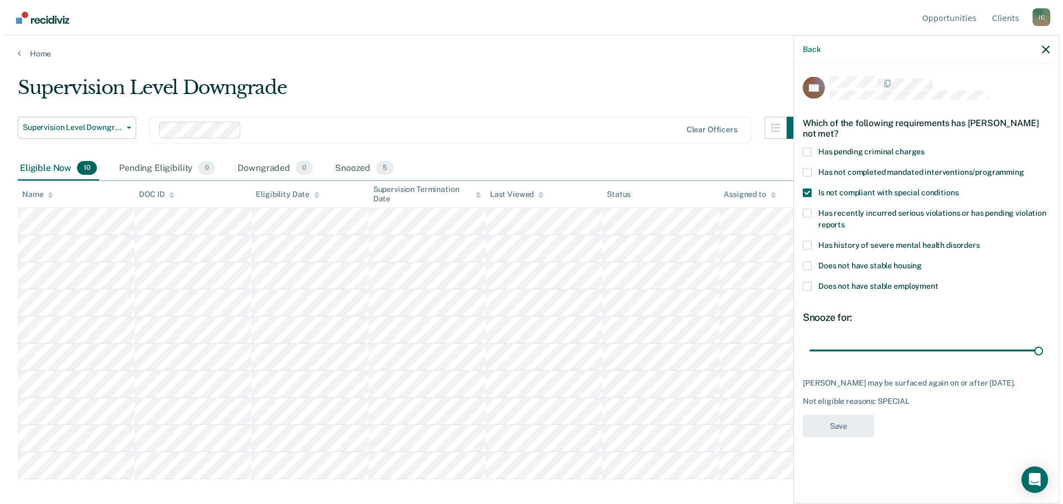
scroll to position [0, 0]
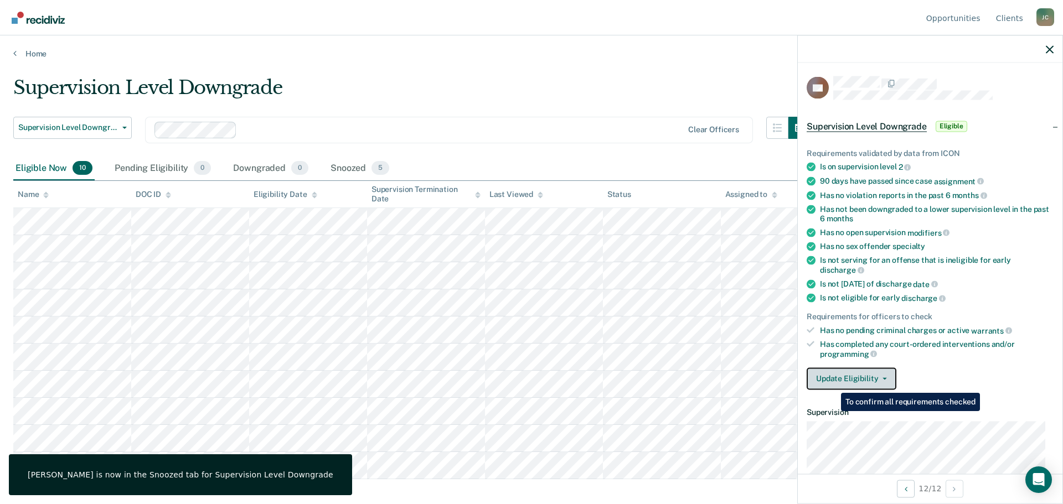
click at [841, 380] on button "Update Eligibility" at bounding box center [852, 379] width 90 height 22
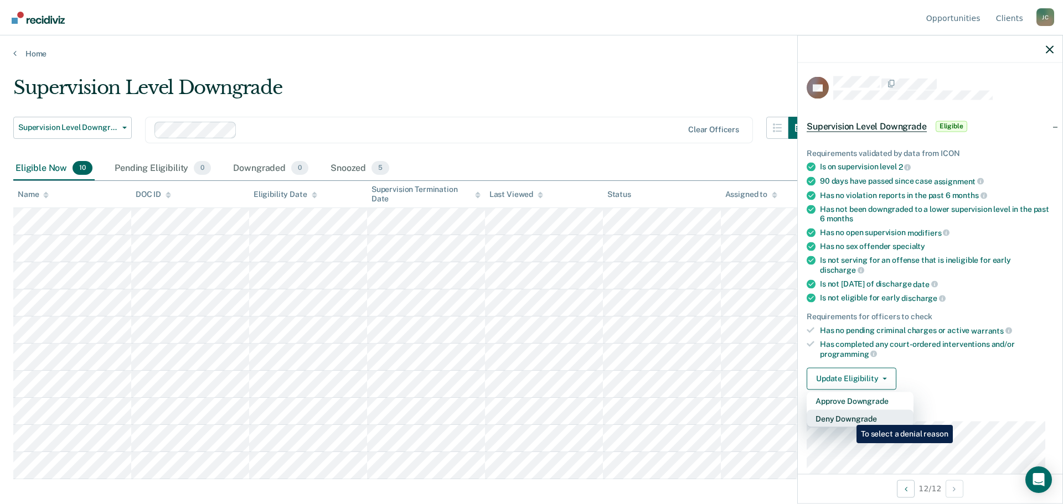
click at [848, 417] on button "Deny Downgrade" at bounding box center [860, 419] width 107 height 18
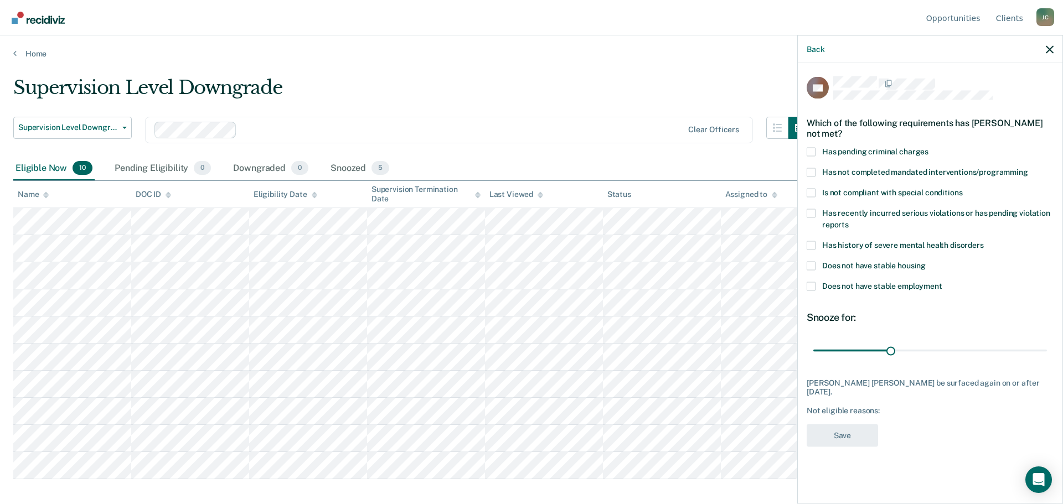
click at [812, 261] on span at bounding box center [811, 265] width 9 height 9
click at [926, 261] on input "Does not have stable housing" at bounding box center [926, 261] width 0 height 0
click at [809, 261] on span at bounding box center [811, 265] width 9 height 9
click at [926, 261] on input "Does not have stable housing" at bounding box center [926, 261] width 0 height 0
click at [812, 261] on span at bounding box center [811, 265] width 9 height 9
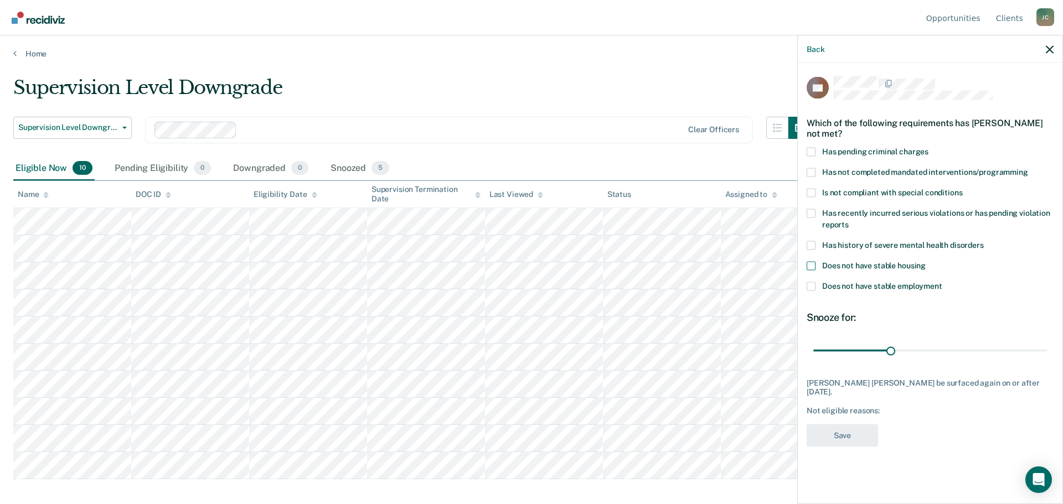
click at [926, 261] on input "Does not have stable housing" at bounding box center [926, 261] width 0 height 0
click at [810, 282] on span at bounding box center [811, 286] width 9 height 9
click at [942, 282] on input "Does not have stable employment" at bounding box center [942, 282] width 0 height 0
click at [844, 424] on button "Save" at bounding box center [842, 435] width 71 height 23
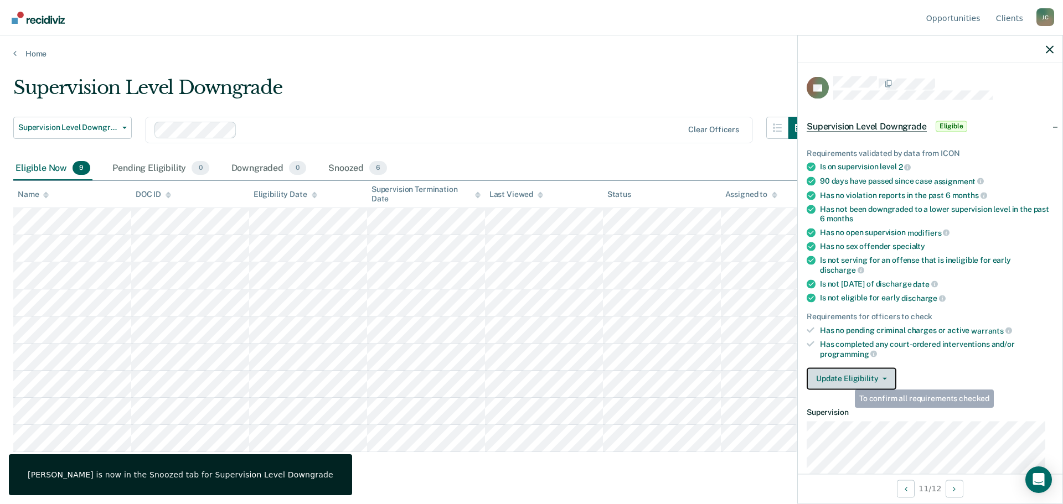
click at [847, 379] on button "Update Eligibility" at bounding box center [852, 379] width 90 height 22
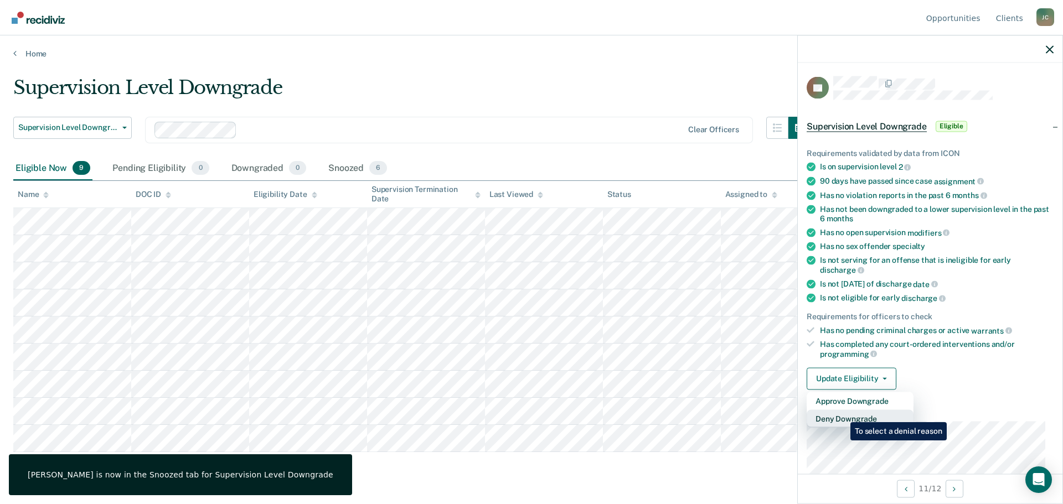
click at [842, 415] on button "Deny Downgrade" at bounding box center [860, 419] width 107 height 18
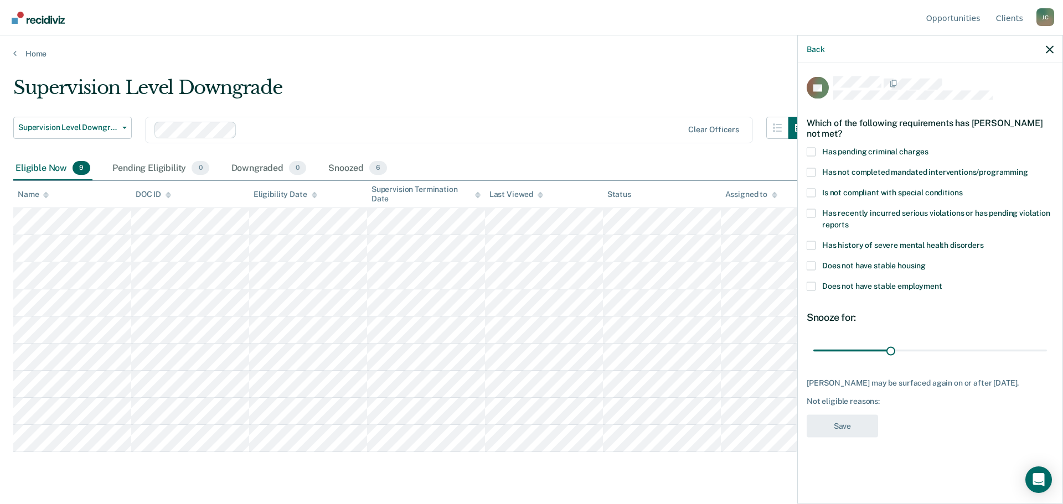
click at [810, 264] on span at bounding box center [811, 265] width 9 height 9
click at [926, 261] on input "Does not have stable housing" at bounding box center [926, 261] width 0 height 0
drag, startPoint x: 890, startPoint y: 349, endPoint x: 1051, endPoint y: 348, distance: 161.1
type input "90"
click at [1047, 348] on input "range" at bounding box center [930, 350] width 234 height 19
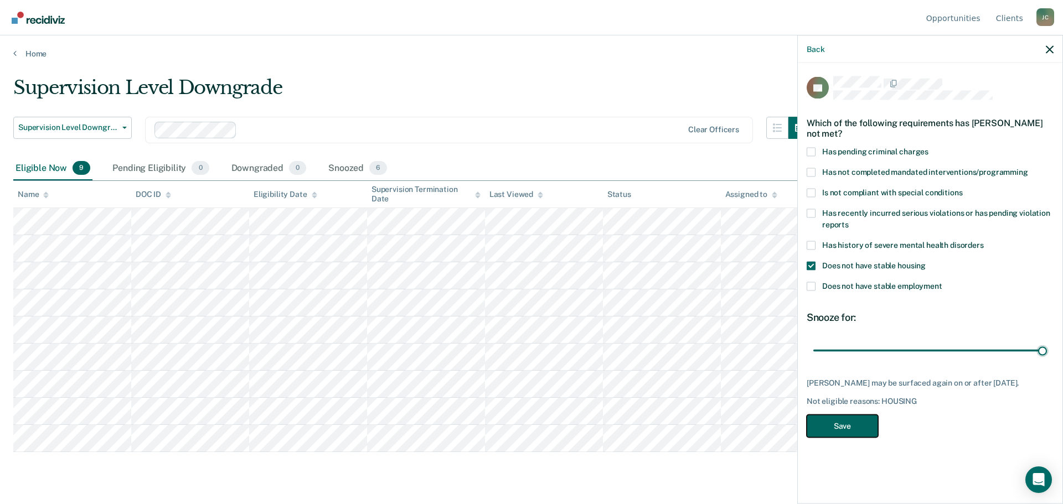
click at [862, 426] on button "Save" at bounding box center [842, 426] width 71 height 23
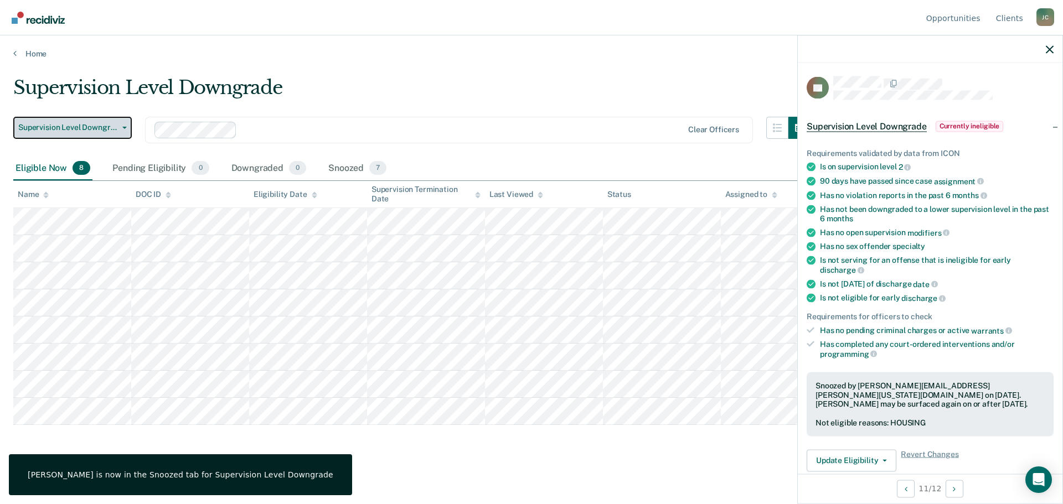
click at [118, 128] on span "button" at bounding box center [122, 128] width 9 height 2
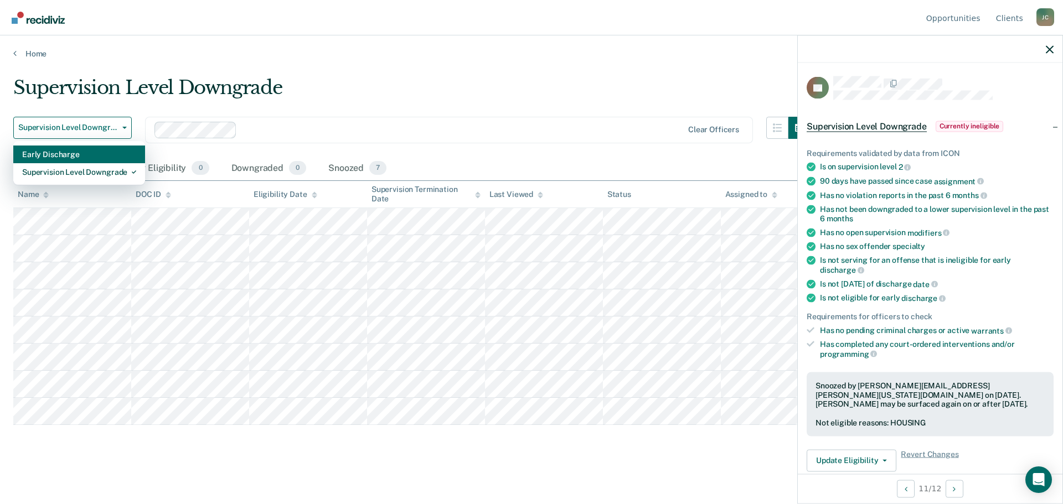
click at [105, 153] on div "Early Discharge" at bounding box center [79, 155] width 114 height 18
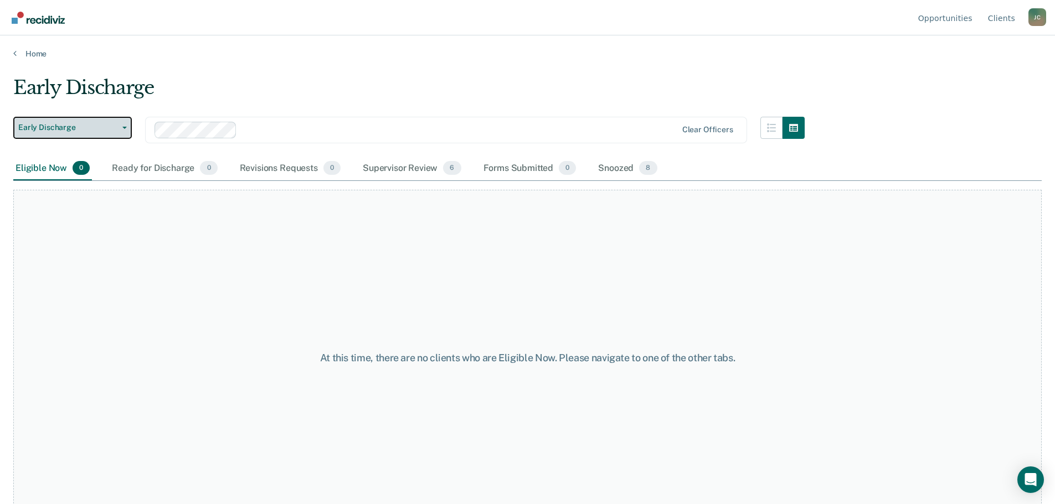
click at [102, 126] on span "Early Discharge" at bounding box center [68, 127] width 100 height 9
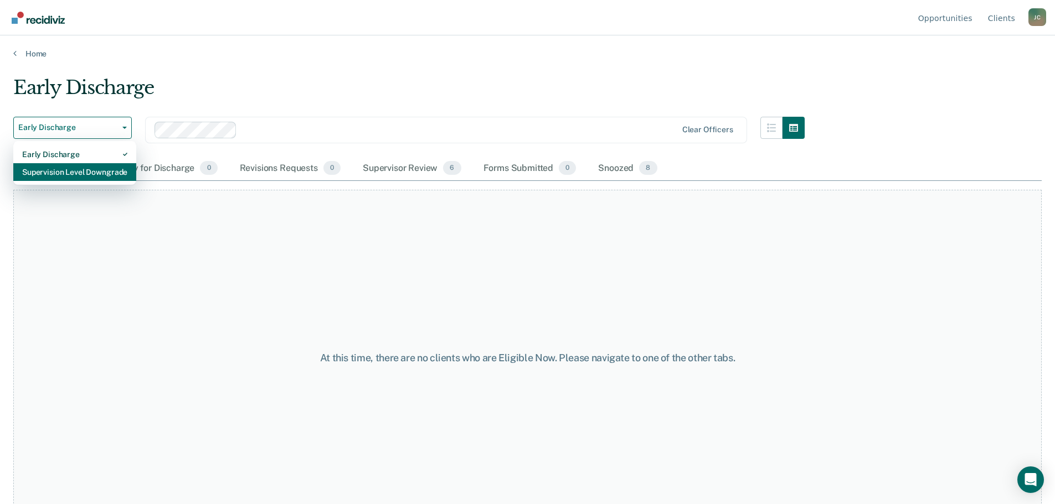
click at [78, 171] on div "Supervision Level Downgrade" at bounding box center [74, 172] width 105 height 18
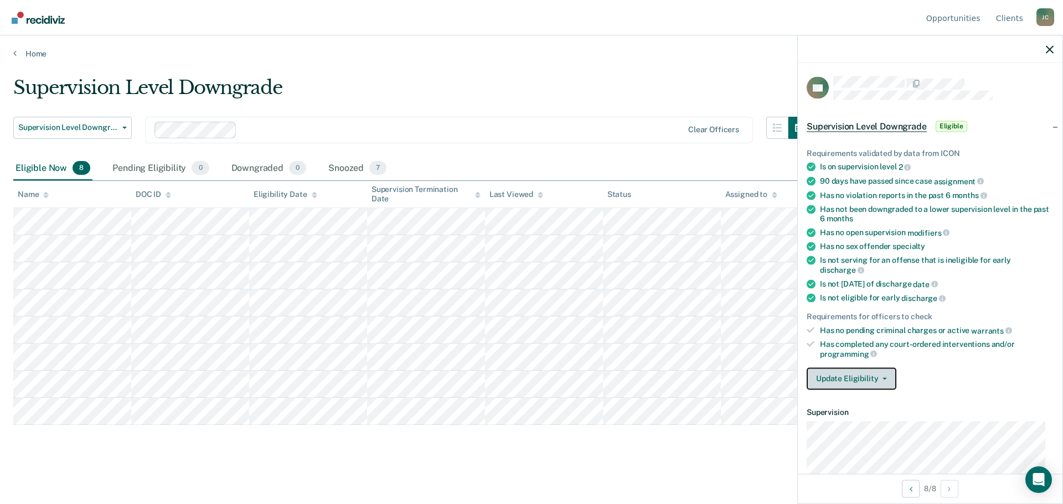
click at [878, 378] on span "button" at bounding box center [882, 379] width 9 height 2
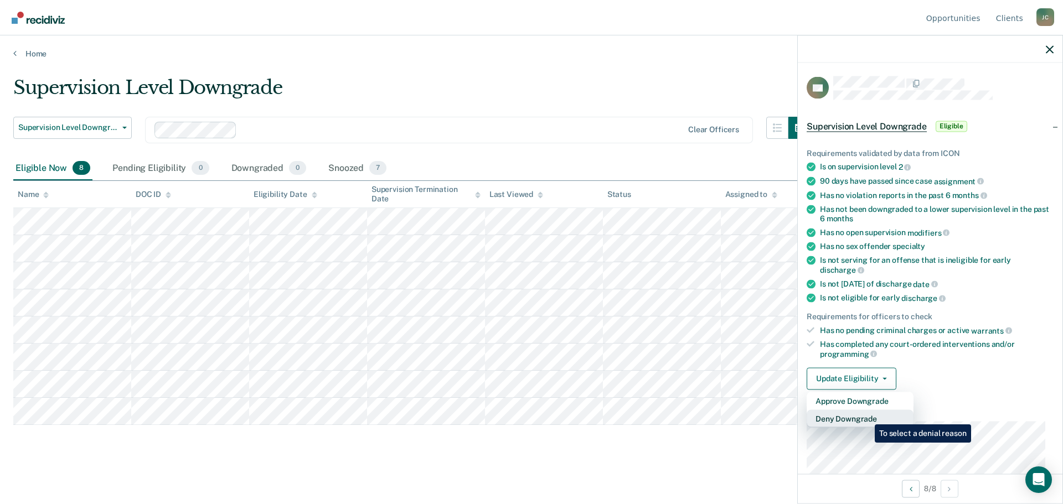
click at [867, 416] on button "Deny Downgrade" at bounding box center [860, 419] width 107 height 18
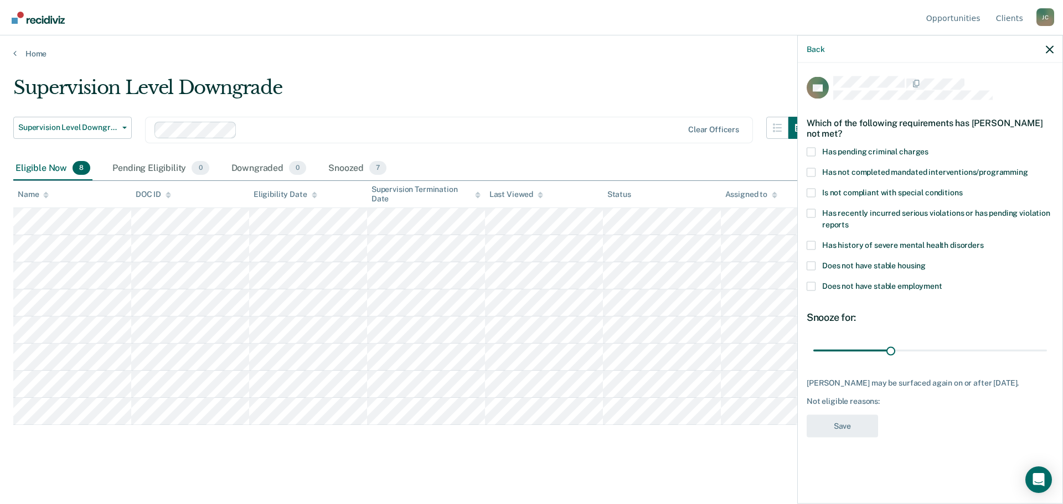
click at [813, 286] on span at bounding box center [811, 286] width 9 height 9
click at [942, 282] on input "Does not have stable employment" at bounding box center [942, 282] width 0 height 0
click at [818, 170] on label "Has not completed mandated interventions/programming" at bounding box center [930, 174] width 247 height 12
click at [1028, 168] on input "Has not completed mandated interventions/programming" at bounding box center [1028, 168] width 0 height 0
click at [812, 282] on span at bounding box center [811, 286] width 9 height 9
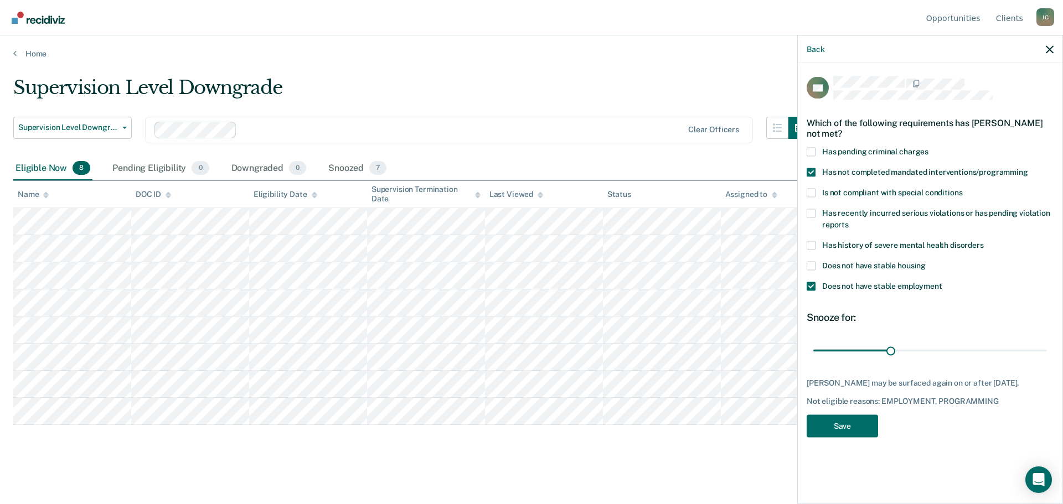
click at [942, 282] on input "Does not have stable employment" at bounding box center [942, 282] width 0 height 0
drag, startPoint x: 893, startPoint y: 349, endPoint x: 1056, endPoint y: 342, distance: 164.1
type input "90"
click at [1047, 342] on input "range" at bounding box center [930, 350] width 234 height 19
click at [863, 424] on button "Save" at bounding box center [842, 426] width 71 height 23
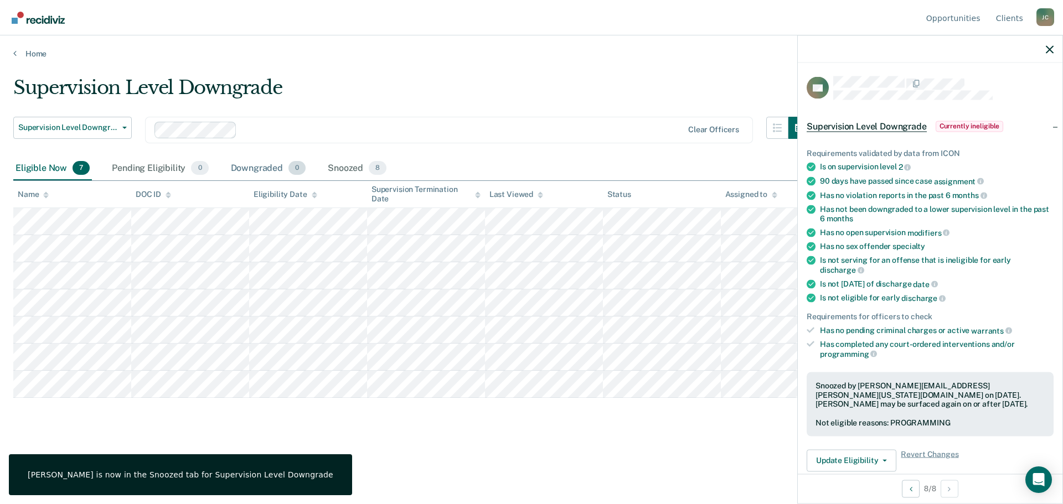
click at [264, 171] on div "Downgraded 0" at bounding box center [269, 169] width 80 height 24
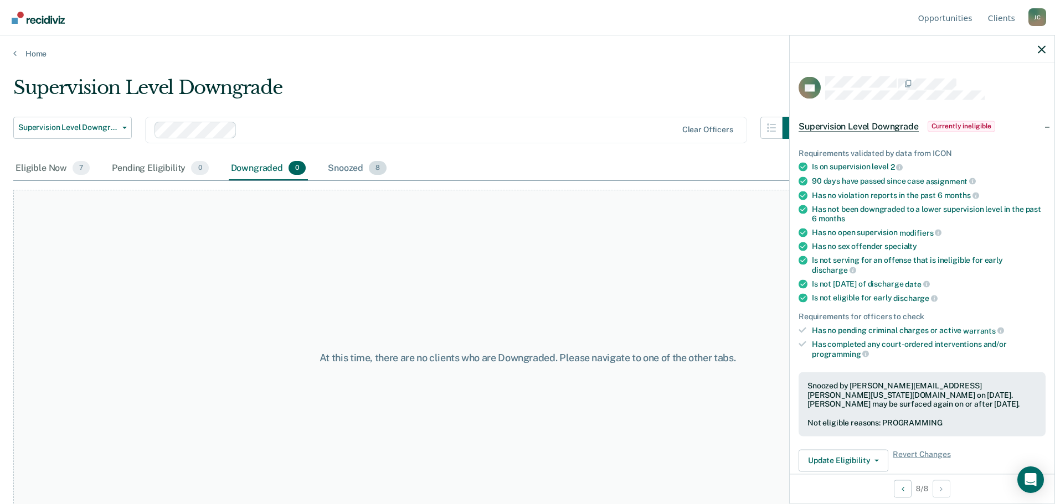
click at [337, 168] on div "Snoozed 8" at bounding box center [357, 169] width 63 height 24
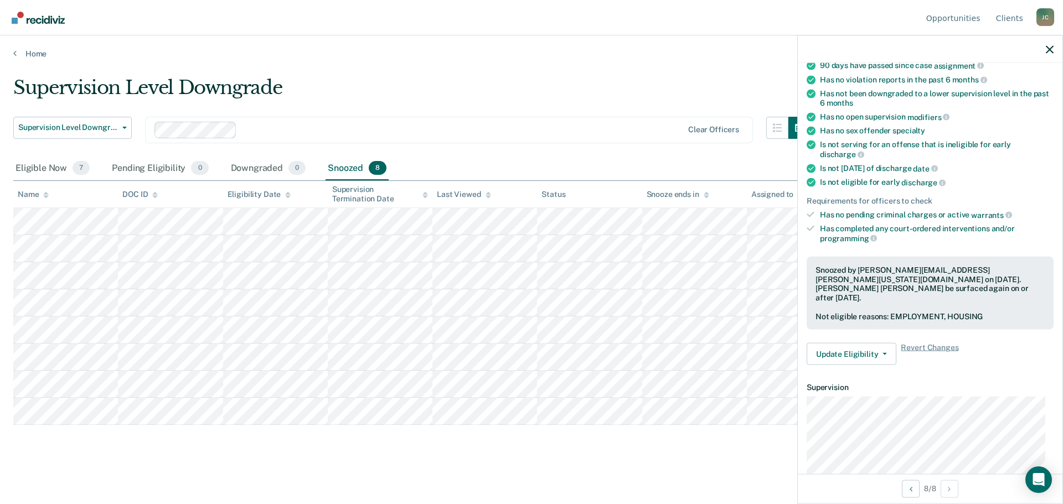
scroll to position [166, 0]
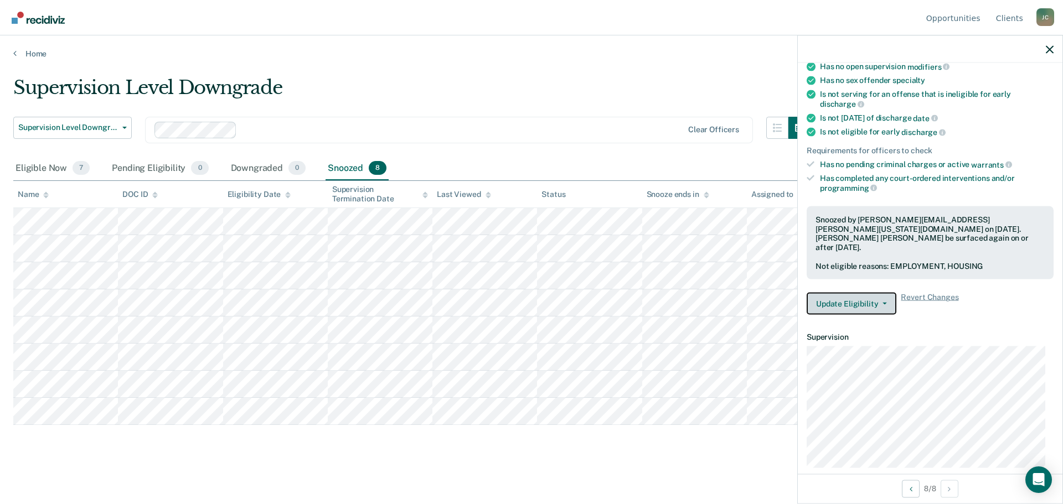
click at [883, 303] on icon "button" at bounding box center [885, 304] width 4 height 2
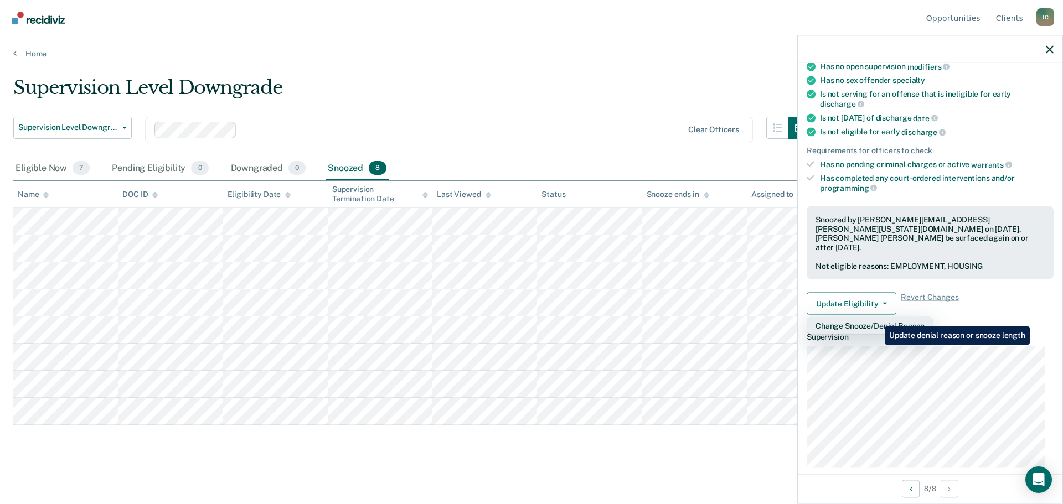
click at [877, 318] on button "Change Snooze/Denial Reason" at bounding box center [870, 326] width 127 height 18
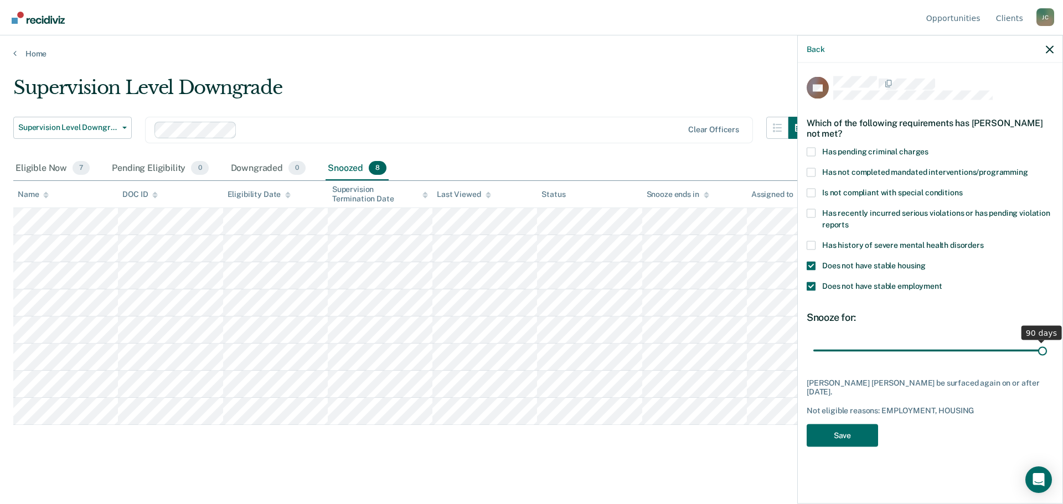
drag, startPoint x: 892, startPoint y: 341, endPoint x: 1045, endPoint y: 337, distance: 153.4
type input "90"
click at [1045, 341] on input "range" at bounding box center [930, 350] width 234 height 19
click at [858, 424] on button "Save" at bounding box center [842, 435] width 71 height 23
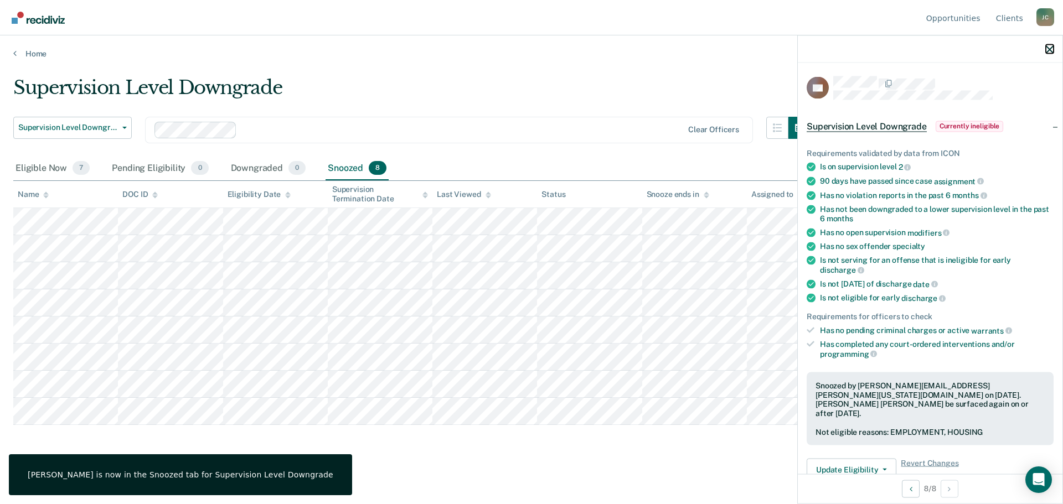
click at [1046, 48] on icon "button" at bounding box center [1050, 49] width 8 height 8
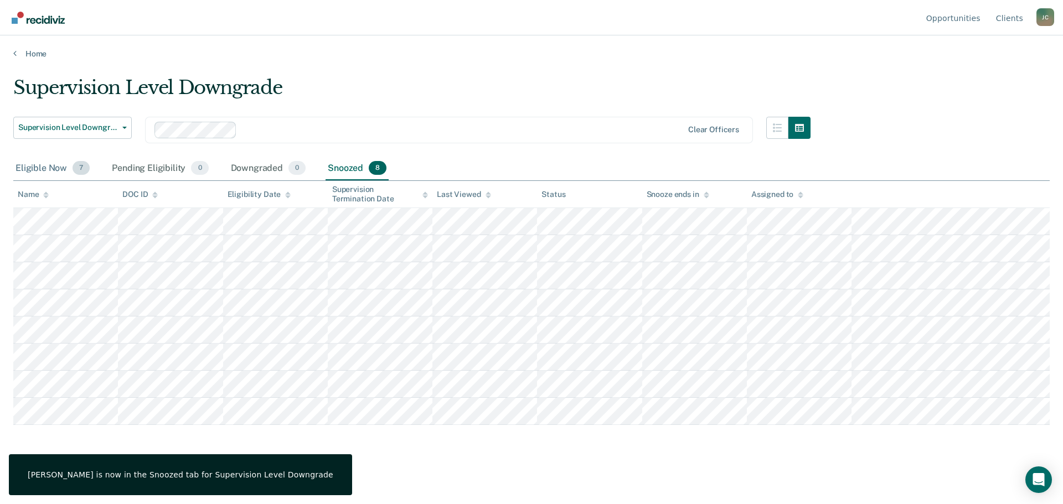
click at [42, 168] on div "Eligible Now 7" at bounding box center [52, 169] width 79 height 24
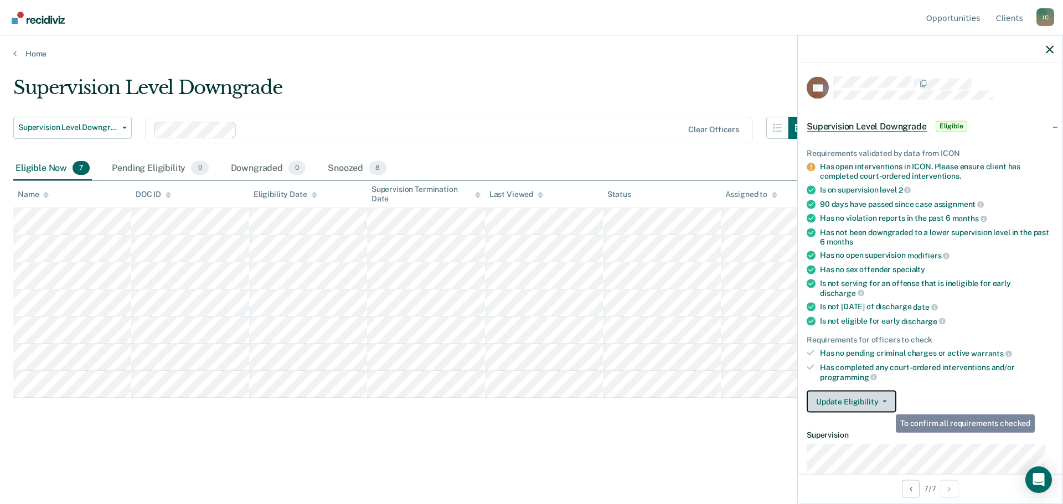
click at [885, 398] on button "Update Eligibility" at bounding box center [852, 402] width 90 height 22
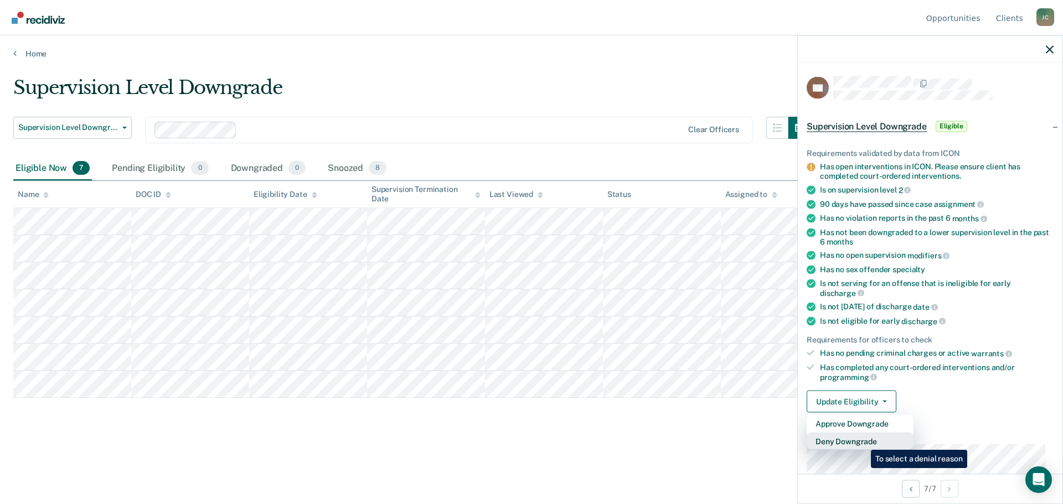
click at [863, 442] on button "Deny Downgrade" at bounding box center [860, 442] width 107 height 18
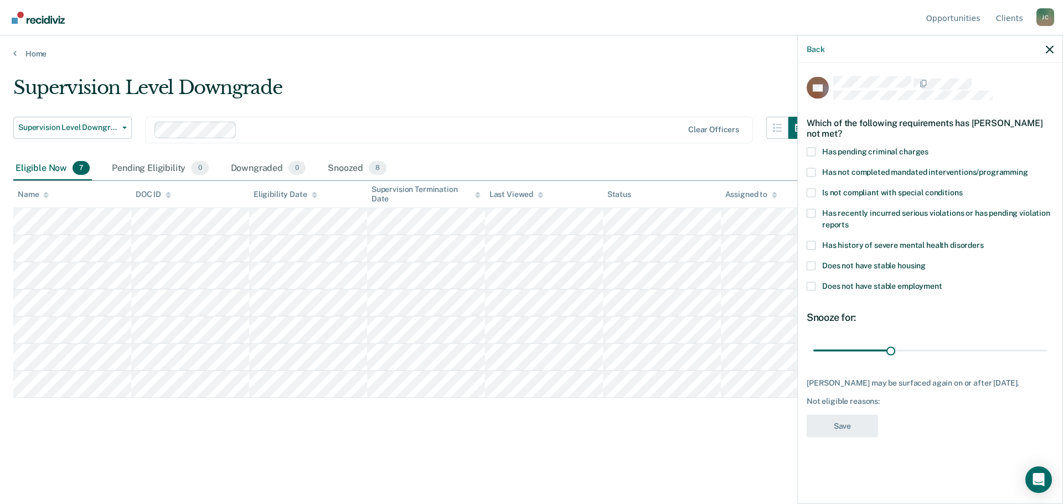
click at [813, 247] on span at bounding box center [811, 245] width 9 height 9
click at [984, 241] on input "Has history of severe mental health disorders" at bounding box center [984, 241] width 0 height 0
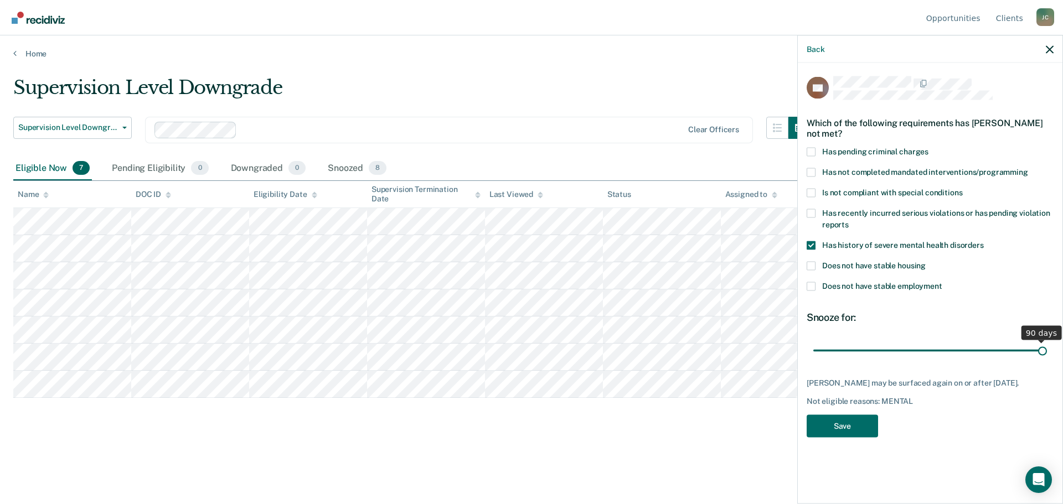
drag, startPoint x: 891, startPoint y: 353, endPoint x: 1063, endPoint y: 347, distance: 171.2
type input "90"
click at [1047, 347] on input "range" at bounding box center [930, 350] width 234 height 19
click at [852, 425] on button "Save" at bounding box center [842, 426] width 71 height 23
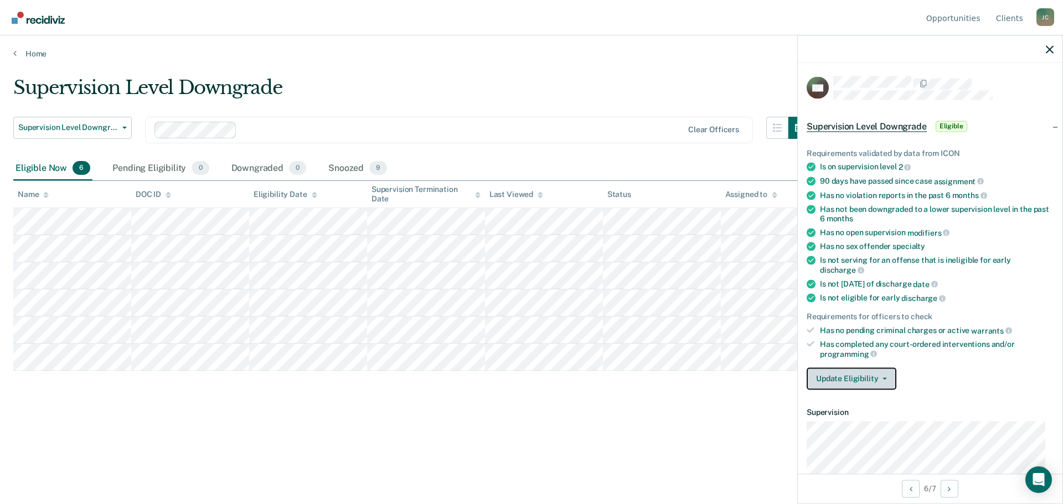
click at [826, 373] on button "Update Eligibility" at bounding box center [852, 379] width 90 height 22
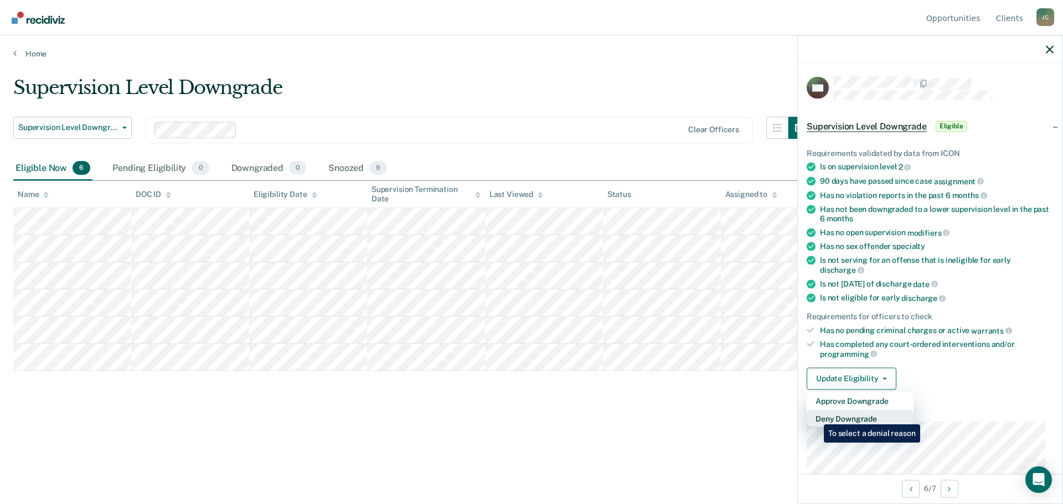
click at [816, 416] on button "Deny Downgrade" at bounding box center [860, 419] width 107 height 18
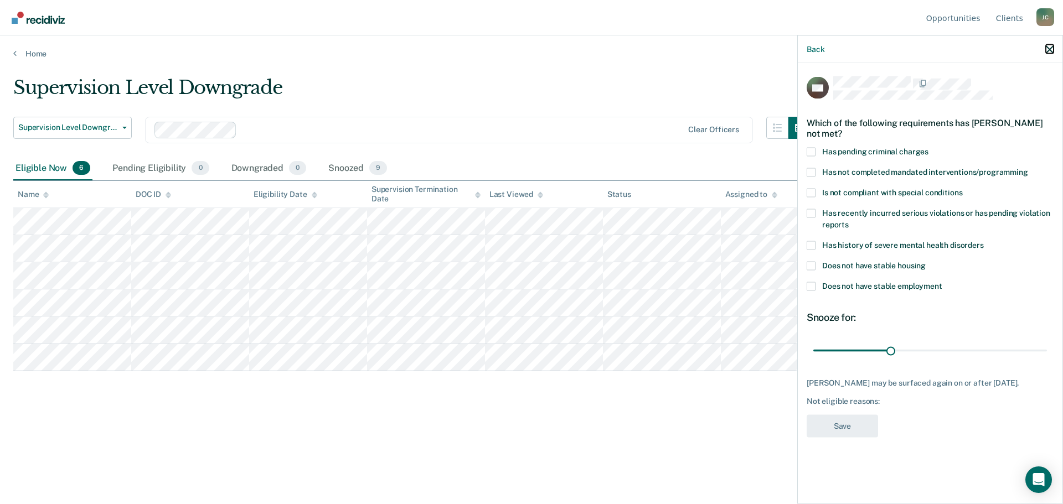
click at [1049, 45] on button "button" at bounding box center [1050, 48] width 8 height 9
